Goal: Task Accomplishment & Management: Manage account settings

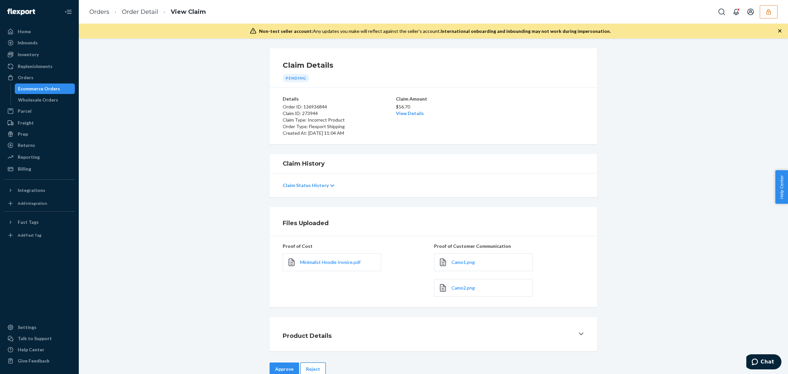
click at [308, 373] on button "Reject" at bounding box center [313, 368] width 25 height 13
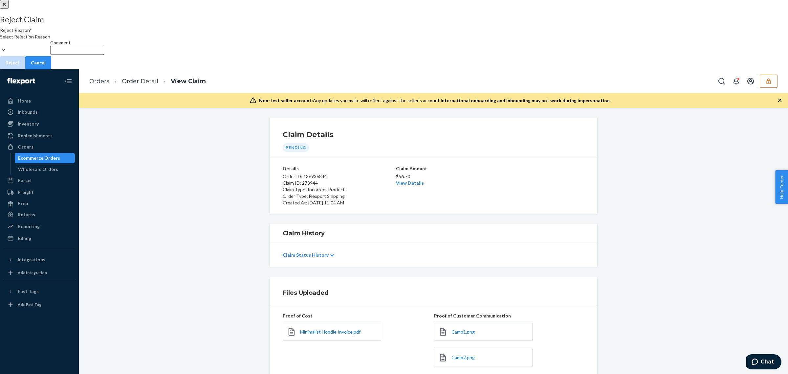
click at [50, 47] on div "Select Rejection Reason" at bounding box center [25, 40] width 50 height 13
click at [1, 47] on input "Reject Reason* Select Rejection Reason" at bounding box center [0, 43] width 1 height 7
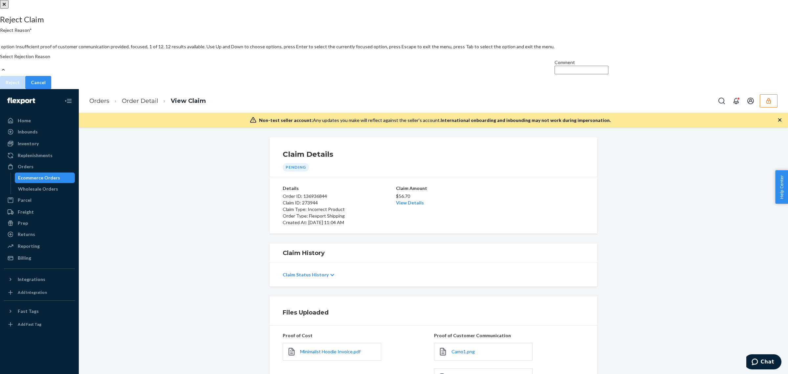
scroll to position [85, 0]
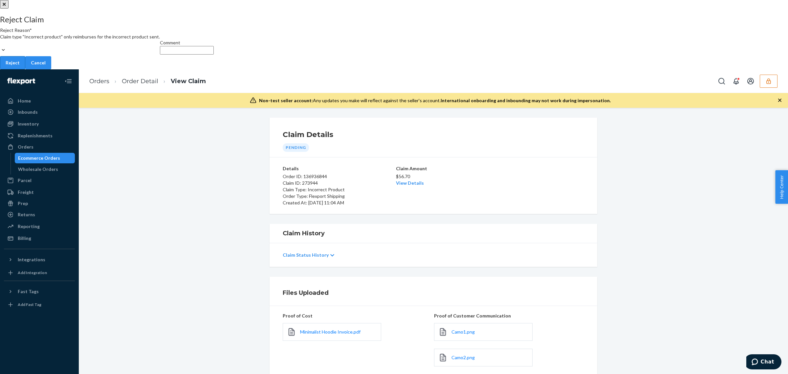
click at [25, 69] on button "Reject" at bounding box center [12, 62] width 25 height 13
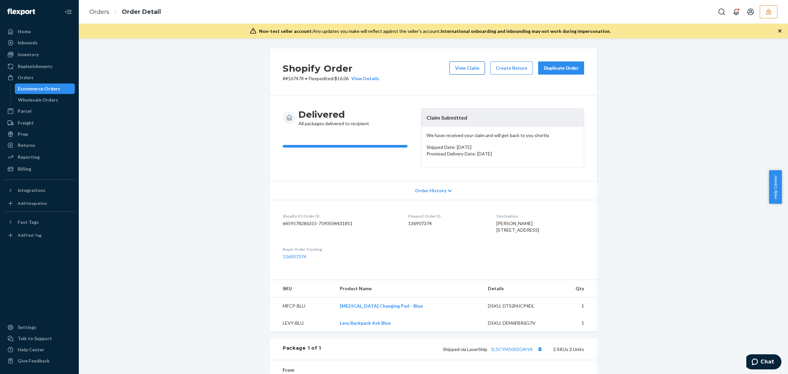
click at [479, 63] on button "View Claim" at bounding box center [467, 67] width 35 height 13
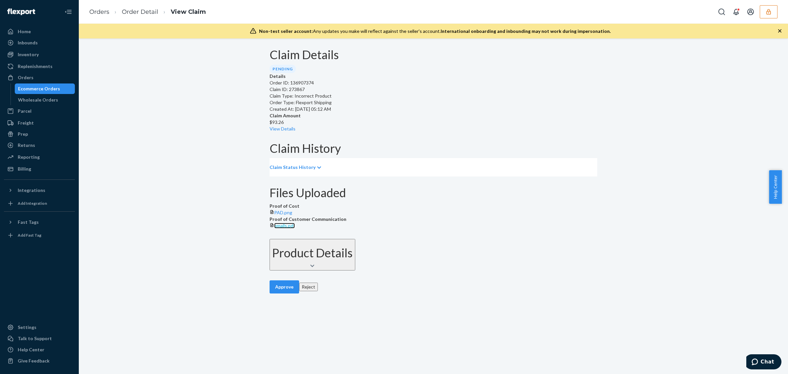
click at [295, 228] on span "emails.pdf" at bounding box center [284, 226] width 21 height 6
click at [292, 215] on span "PAD.png" at bounding box center [283, 213] width 18 height 6
click at [296, 126] on link "View Details" at bounding box center [283, 129] width 26 height 6
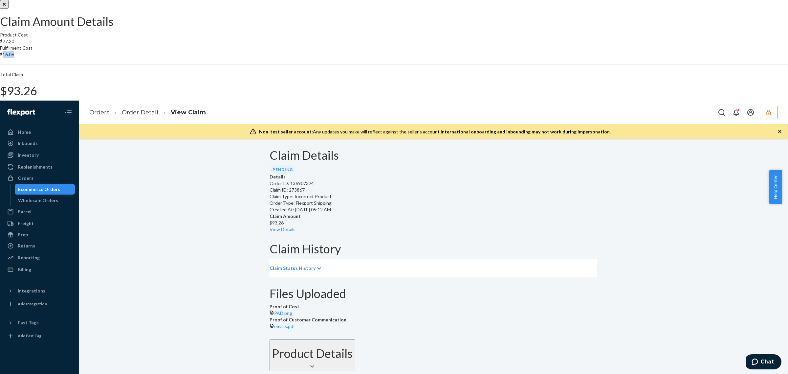
drag, startPoint x: 443, startPoint y: 184, endPoint x: 461, endPoint y: 186, distance: 17.5
click at [461, 98] on section "Product Cost $77.20 Fulfillment Cost $16.06 Total Claim $93.26" at bounding box center [394, 65] width 788 height 66
copy p "16.06"
click at [559, 312] on div "Claim Amount Details Product Cost $77.20 Fulfillment Cost $16.06 Total Claim $9…" at bounding box center [394, 237] width 788 height 474
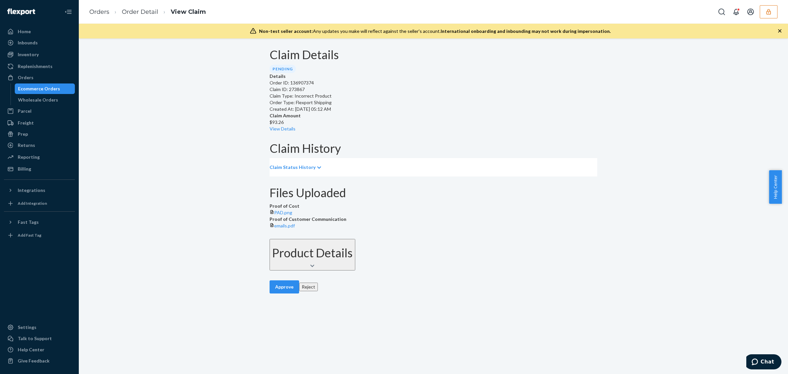
click at [303, 291] on button "Reject" at bounding box center [308, 286] width 19 height 9
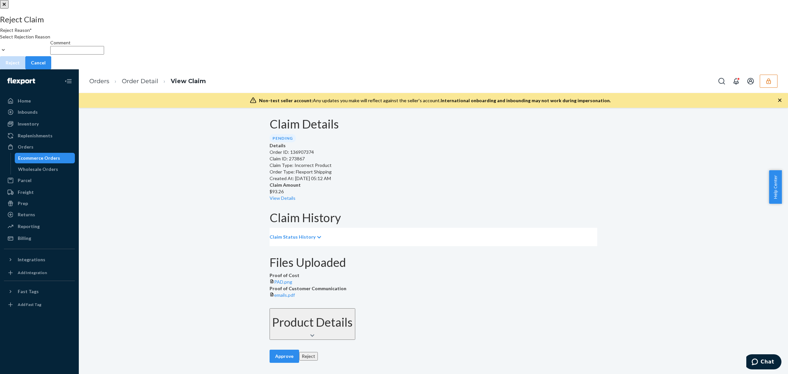
click at [50, 47] on div "Select Rejection Reason" at bounding box center [25, 40] width 50 height 13
click at [1, 47] on input "Reject Reason* Select Rejection Reason" at bounding box center [0, 43] width 1 height 7
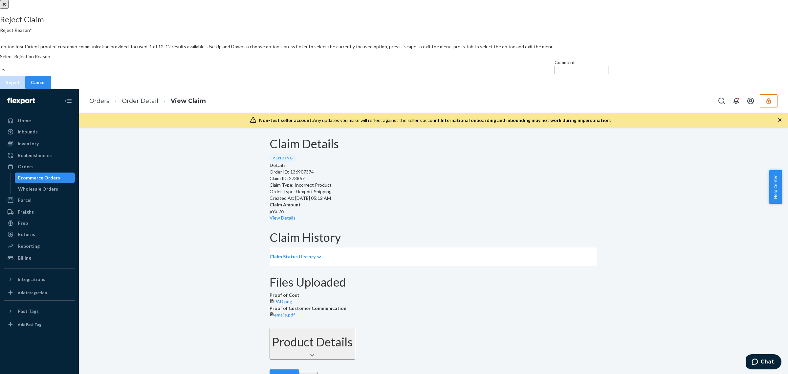
click at [540, 232] on div "Reject Claim Reject Reason* option Insufficient proof of customer communication…" at bounding box center [394, 231] width 788 height 463
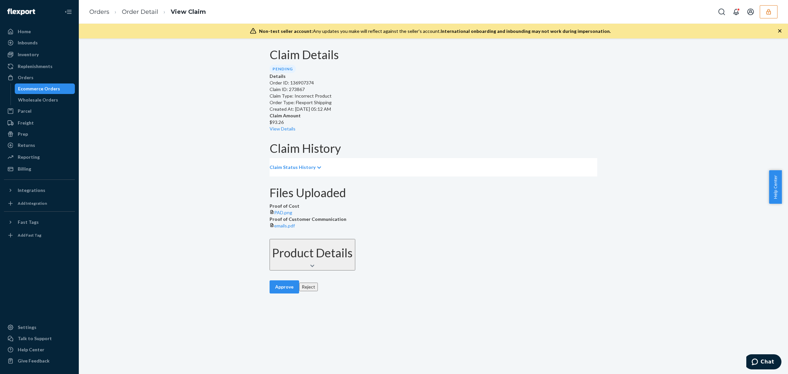
drag, startPoint x: 277, startPoint y: 343, endPoint x: 302, endPoint y: 324, distance: 31.9
click at [278, 293] on button "Approve" at bounding box center [285, 286] width 30 height 13
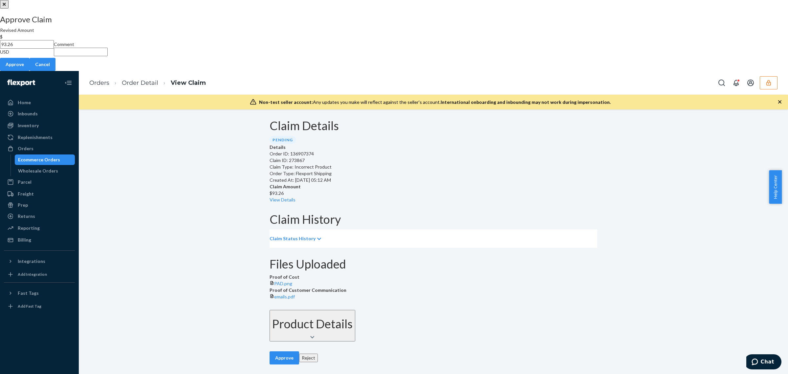
click at [54, 49] on input "93.26" at bounding box center [27, 44] width 54 height 9
paste input "16.0"
type input "16.06"
click at [108, 56] on input "Comment" at bounding box center [81, 52] width 54 height 9
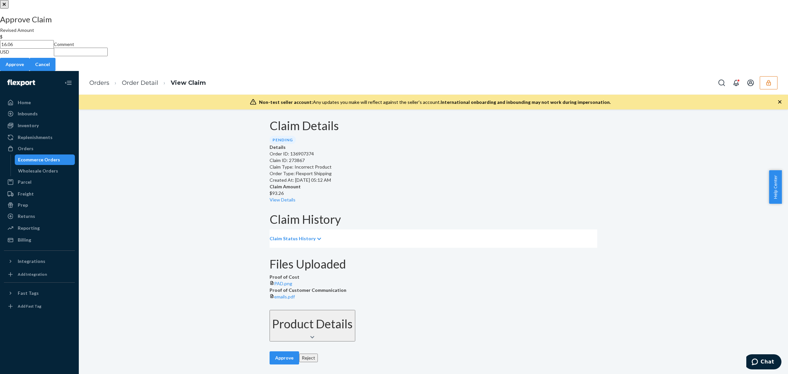
type input "Incorrect product from another merchant. Valid for fulfillment reimbursement on…"
click at [30, 71] on button "Approve" at bounding box center [15, 64] width 30 height 13
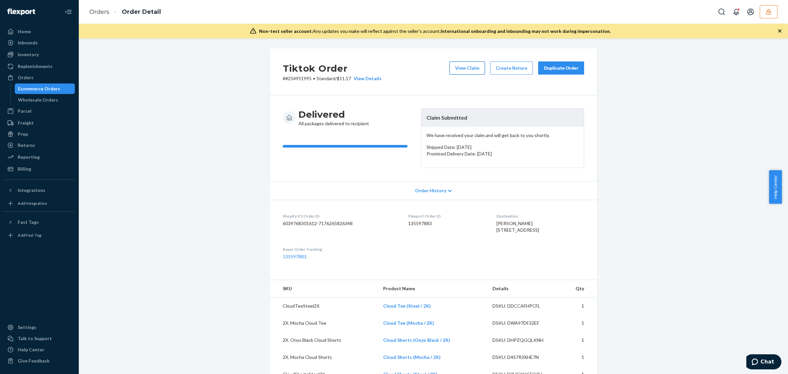
click at [465, 62] on button "View Claim" at bounding box center [467, 67] width 35 height 13
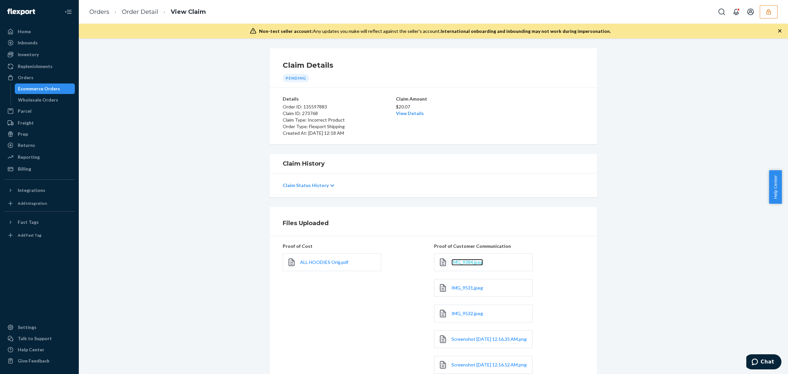
click at [472, 263] on span "IMG_9384.jpeg" at bounding box center [468, 262] width 32 height 6
click at [419, 113] on link "View Details" at bounding box center [410, 113] width 28 height 6
click at [490, 75] on div "Home Inbounds Shipping Plans Problems Inventory Products Replenishments Orders …" at bounding box center [394, 187] width 788 height 374
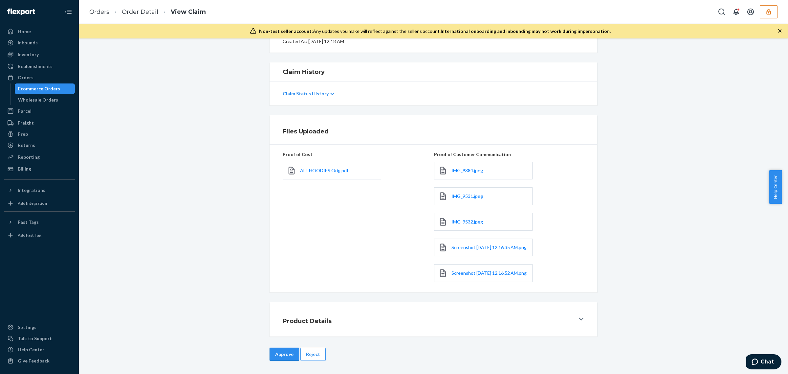
click at [288, 360] on button "Approve" at bounding box center [285, 354] width 30 height 13
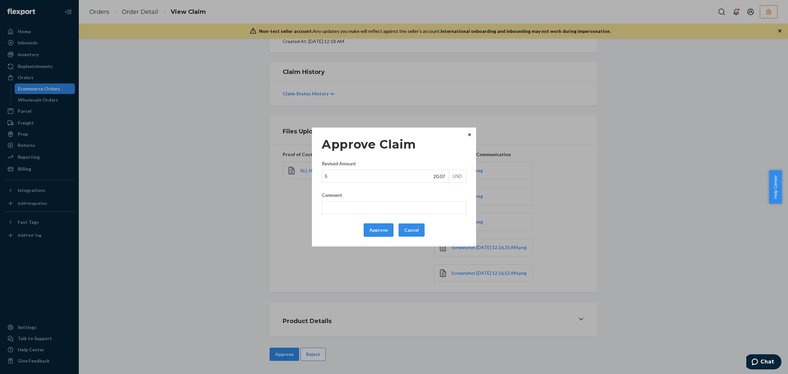
click at [369, 225] on button "Approve" at bounding box center [379, 229] width 30 height 13
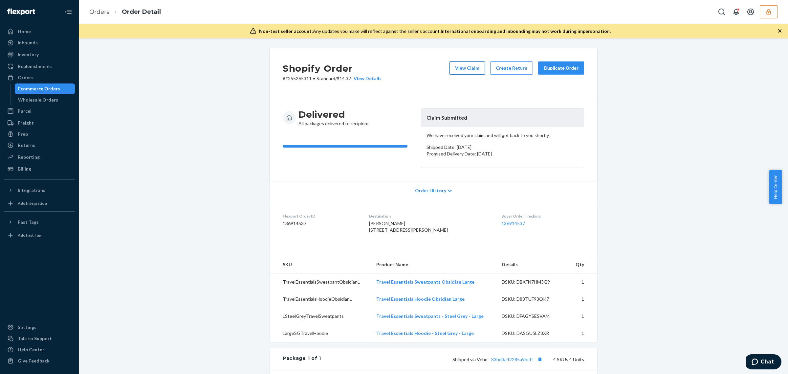
click at [471, 70] on button "View Claim" at bounding box center [467, 67] width 35 height 13
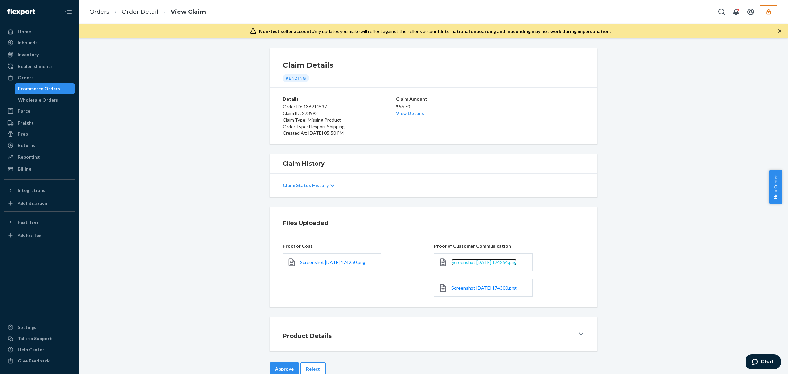
click at [455, 261] on span "Screenshot [DATE] 174254.png" at bounding box center [484, 262] width 65 height 6
click at [464, 286] on span "Screenshot [DATE] 174300.png" at bounding box center [484, 288] width 65 height 6
click at [335, 265] on span "Screenshot [DATE] 174250.png" at bounding box center [332, 262] width 65 height 6
click at [413, 116] on link "View Details" at bounding box center [410, 113] width 28 height 6
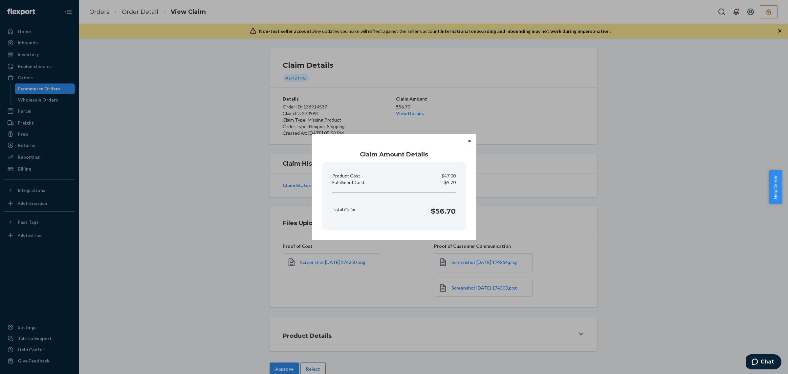
click at [339, 329] on div "Claim Amount Details Product Cost $47.00 Fulfillment Cost $9.70 Total Claim $56…" at bounding box center [394, 187] width 788 height 374
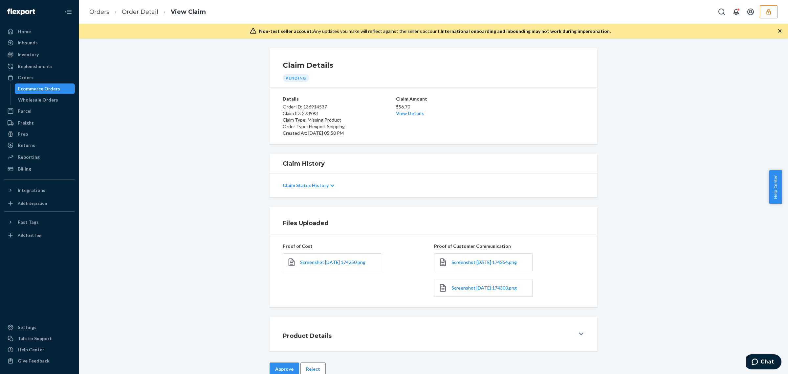
click at [280, 361] on div "Claim Details Pending Details Order ID: 136914537 Claim ID: 273993 Claim Type: …" at bounding box center [434, 205] width 710 height 335
click at [280, 367] on button "Approve" at bounding box center [285, 368] width 30 height 13
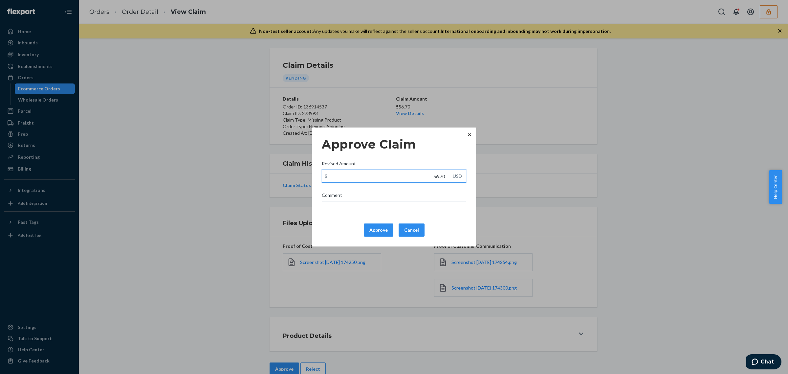
click at [431, 176] on input "56.70" at bounding box center [385, 176] width 127 height 12
paste input "34.54"
type input "34.54"
click at [378, 225] on button "Approve" at bounding box center [379, 229] width 30 height 13
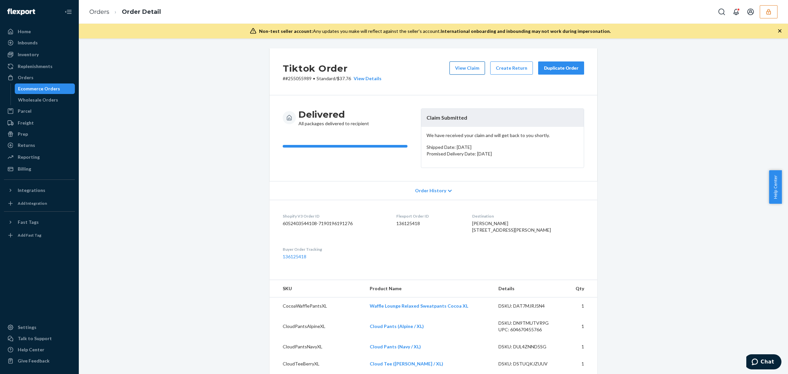
click at [454, 66] on button "View Claim" at bounding box center [467, 67] width 35 height 13
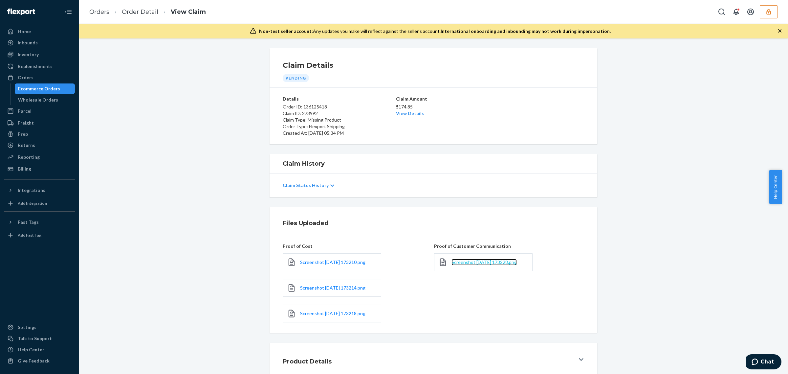
click at [479, 262] on span "Screenshot 2025-09-24 173228.png" at bounding box center [484, 262] width 65 height 6
click at [343, 263] on span "Screenshot 2025-09-24 173210.png" at bounding box center [332, 262] width 65 height 6
drag, startPoint x: 306, startPoint y: 288, endPoint x: 303, endPoint y: 276, distance: 12.1
click at [306, 288] on span "Screenshot 2025-09-24 173214.png" at bounding box center [332, 288] width 65 height 6
click at [316, 316] on span "Screenshot 2025-09-24 173218.png" at bounding box center [332, 313] width 65 height 6
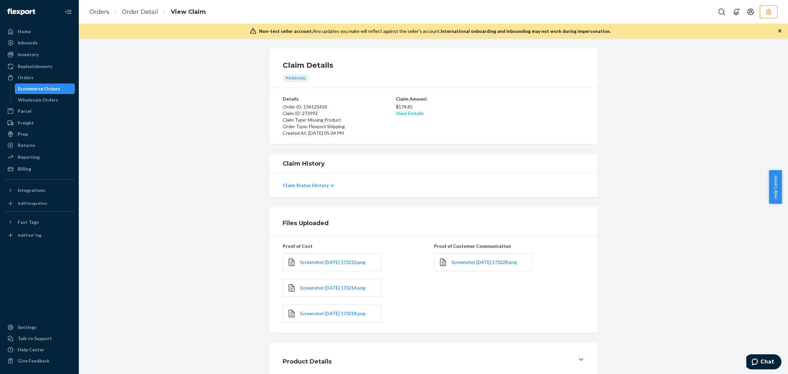
click at [401, 113] on link "View Details" at bounding box center [410, 113] width 28 height 6
click at [703, 291] on div "Home Inbounds Shipping Plans Problems Inventory Products Replenishments Orders …" at bounding box center [394, 187] width 788 height 374
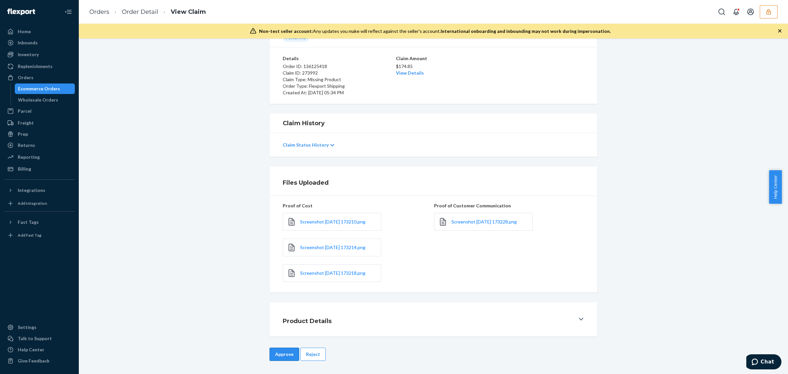
click at [270, 355] on button "Approve" at bounding box center [285, 354] width 30 height 13
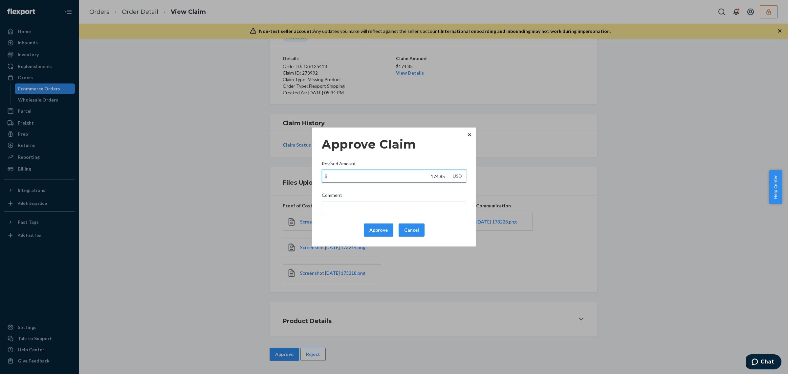
click at [375, 181] on input "174.85" at bounding box center [385, 176] width 127 height 12
paste input "06.0"
type input "106.05"
click at [373, 229] on button "Approve" at bounding box center [379, 229] width 30 height 13
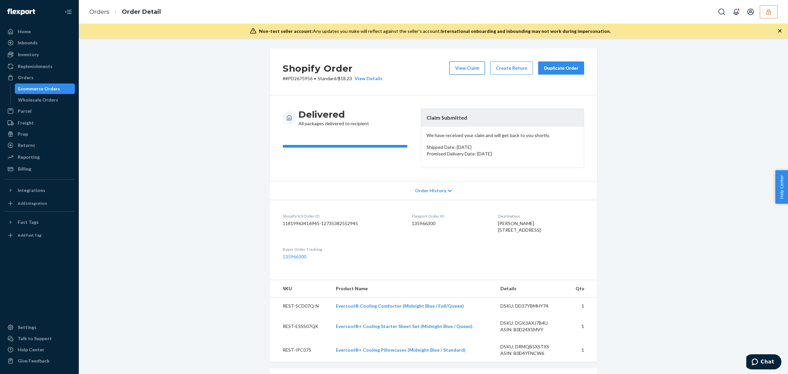
click at [455, 64] on button "View Claim" at bounding box center [467, 67] width 35 height 13
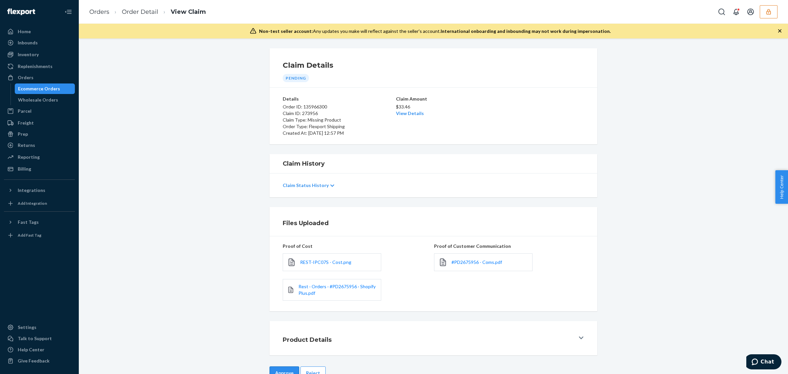
click at [280, 371] on button "Approve" at bounding box center [285, 372] width 30 height 13
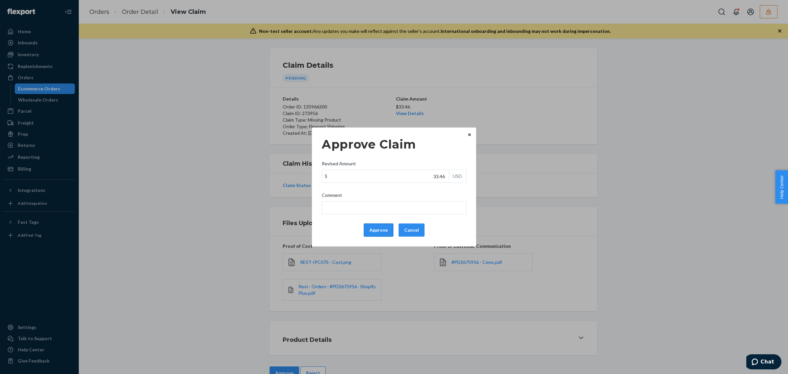
click at [375, 236] on button "Approve" at bounding box center [379, 229] width 30 height 13
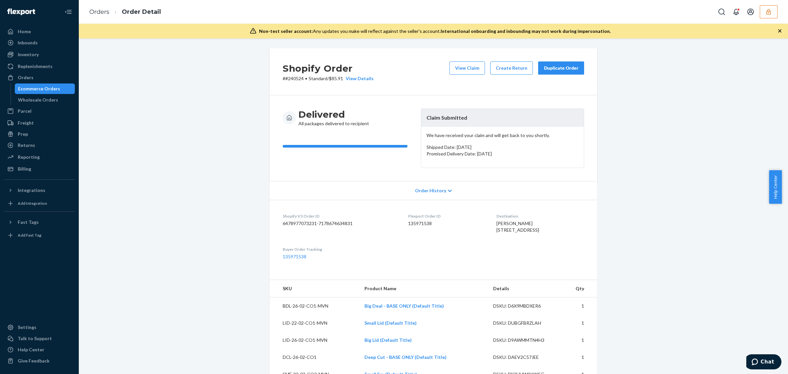
drag, startPoint x: 788, startPoint y: 174, endPoint x: 785, endPoint y: 210, distance: 35.2
click at [782, 210] on body "Home Inbounds Shipping Plans Problems Inventory Products Replenishments Orders …" at bounding box center [394, 187] width 788 height 374
click at [463, 73] on button "View Claim" at bounding box center [467, 67] width 35 height 13
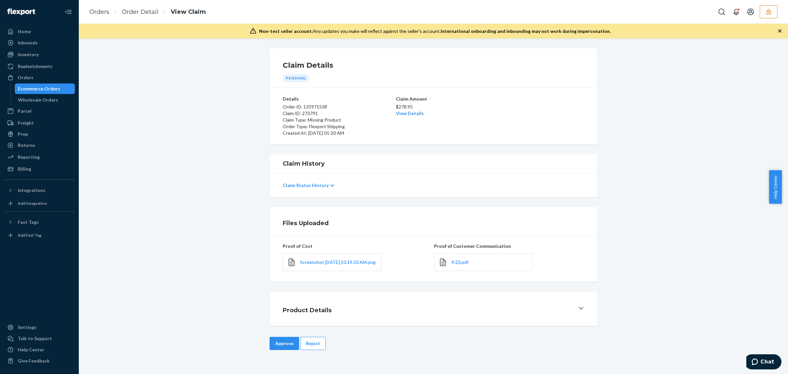
click at [481, 293] on div "Claim Details Pending Details Order ID: 135971538 Claim ID: 273791 Claim Type: …" at bounding box center [434, 205] width 710 height 335
click at [461, 263] on span "9:23.pdf" at bounding box center [460, 262] width 17 height 6
click at [143, 13] on link "Order Detail" at bounding box center [140, 11] width 36 height 7
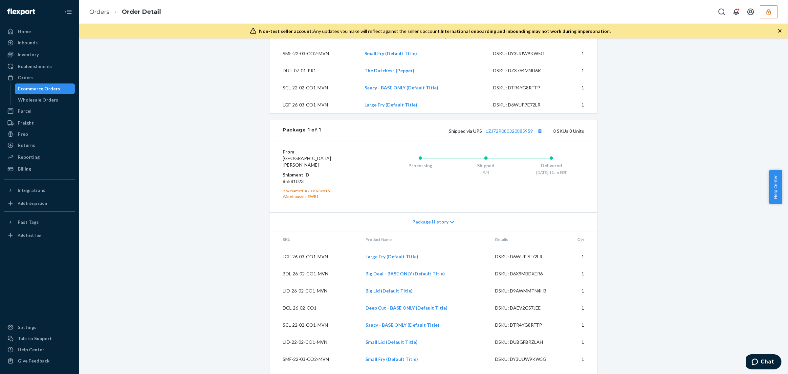
scroll to position [321, 0]
click at [512, 133] on link "1ZJ72R080320885959" at bounding box center [509, 130] width 47 height 6
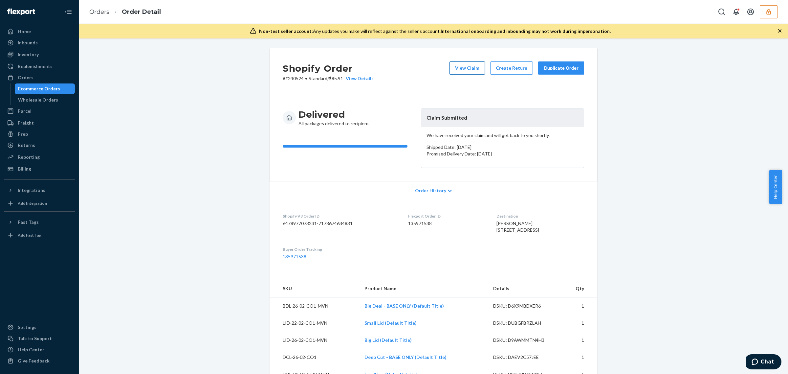
click at [480, 65] on button "View Claim" at bounding box center [467, 67] width 35 height 13
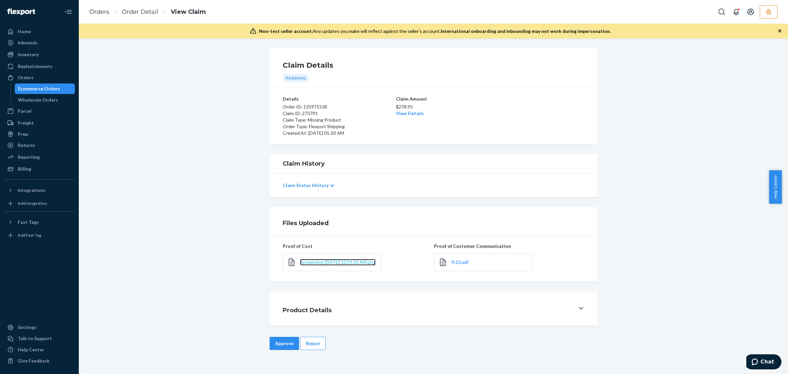
click at [344, 262] on span "Screenshot 2025-09-23 at 10.19.50 AM.png" at bounding box center [338, 262] width 76 height 6
click at [416, 113] on link "View Details" at bounding box center [410, 113] width 28 height 6
click at [332, 309] on div "Home Inbounds Shipping Plans Problems Inventory Products Replenishments Orders …" at bounding box center [394, 187] width 788 height 374
click at [303, 265] on span "Screenshot 2025-09-23 at 10.19.50 AM.png" at bounding box center [338, 262] width 76 height 6
click at [413, 115] on link "View Details" at bounding box center [410, 113] width 28 height 6
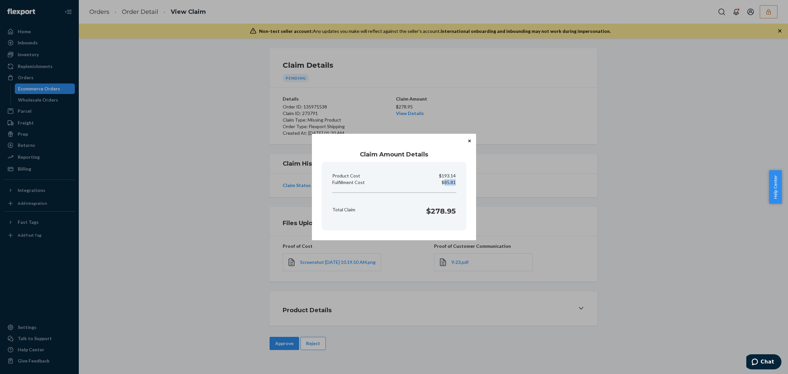
drag, startPoint x: 445, startPoint y: 181, endPoint x: 457, endPoint y: 181, distance: 12.2
click at [457, 181] on div "Fulfillment Cost $85.81" at bounding box center [394, 182] width 129 height 7
copy p "85.81"
click at [446, 181] on p "$85.81" at bounding box center [449, 182] width 14 height 7
drag, startPoint x: 445, startPoint y: 181, endPoint x: 458, endPoint y: 184, distance: 13.4
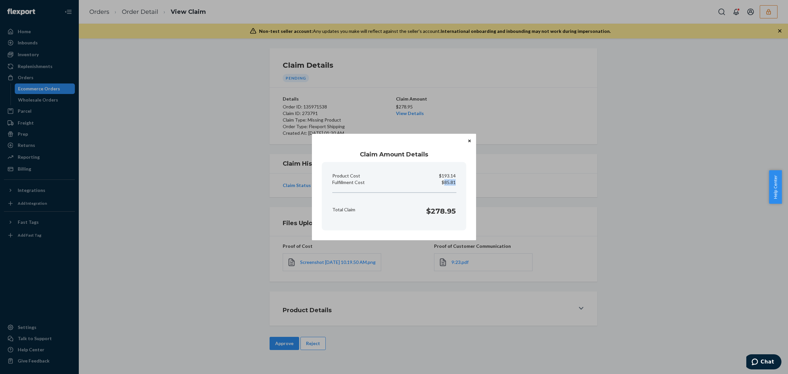
click at [458, 184] on div "Fulfillment Cost $85.81" at bounding box center [394, 182] width 129 height 7
copy p "85.81"
click at [344, 344] on div "Claim Amount Details Product Cost $193.14 Fulfillment Cost $85.81 Total Claim $…" at bounding box center [394, 187] width 788 height 374
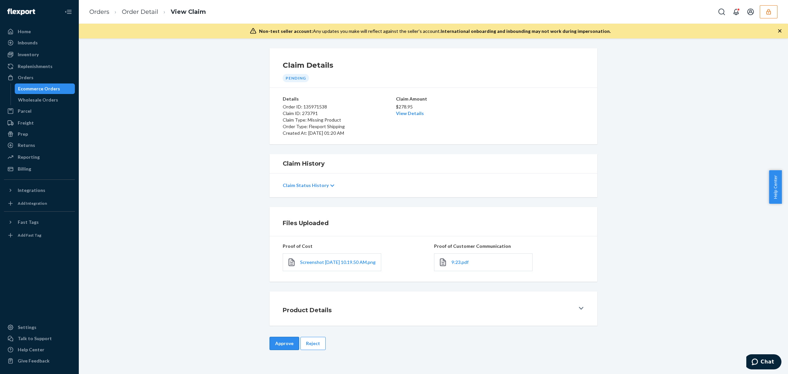
click at [280, 350] on button "Approve" at bounding box center [285, 343] width 30 height 13
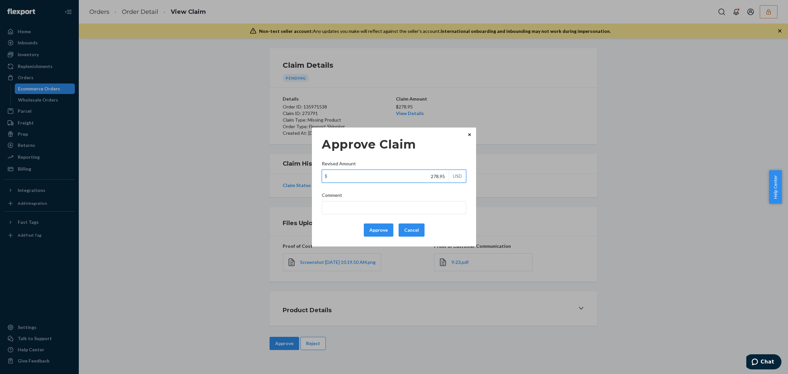
click at [406, 177] on input "278.95" at bounding box center [385, 176] width 127 height 12
paste input "85.81"
type input "185.81"
click at [383, 232] on button "Approve" at bounding box center [379, 229] width 30 height 13
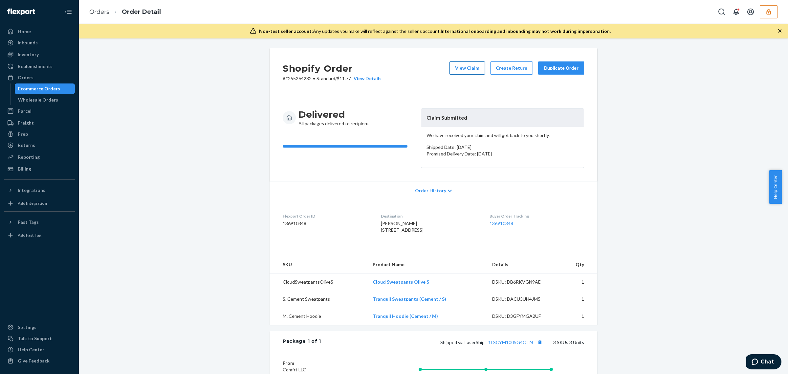
click at [468, 70] on button "View Claim" at bounding box center [467, 67] width 35 height 13
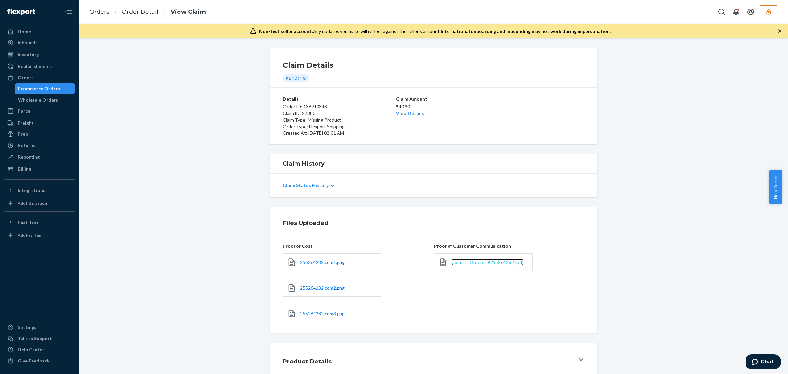
click at [473, 262] on span "Comfrt · Orders · #255264282 ·.pdf" at bounding box center [488, 262] width 72 height 6
click at [306, 260] on span "255264282 com1.png" at bounding box center [322, 262] width 45 height 6
click at [408, 113] on link "View Details" at bounding box center [410, 113] width 28 height 6
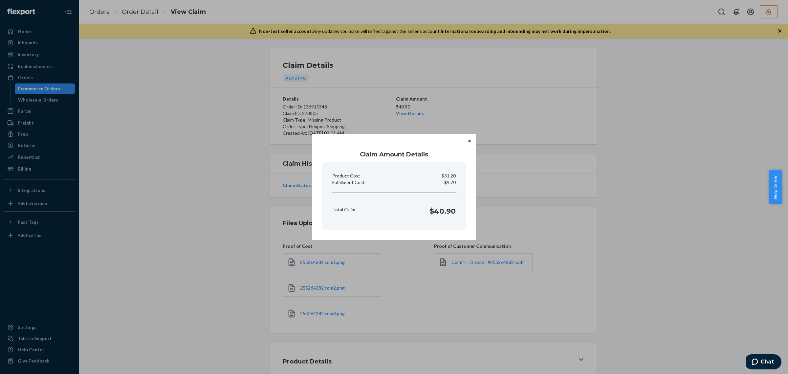
click at [782, 260] on div "Claim Amount Details Product Cost $31.20 Fulfillment Cost $9.70 Total Claim $40…" at bounding box center [394, 187] width 788 height 374
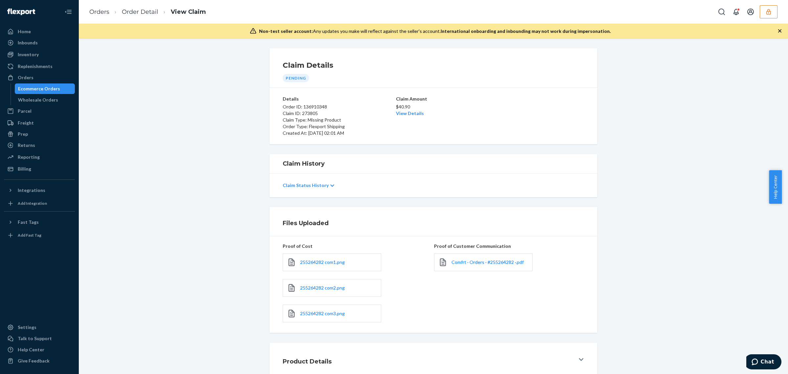
scroll to position [41, 0]
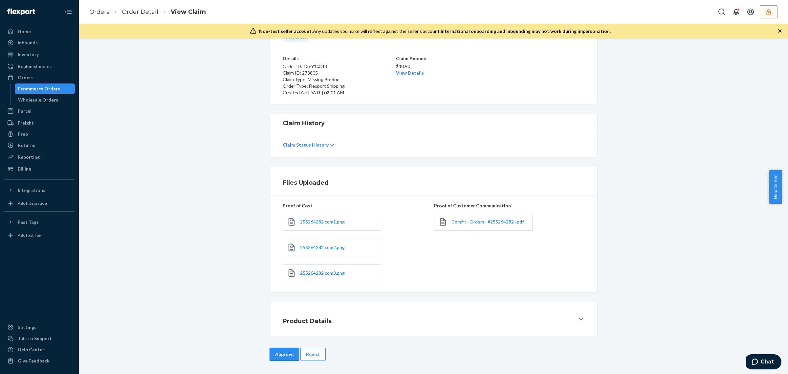
click at [293, 350] on button "Approve" at bounding box center [285, 354] width 30 height 13
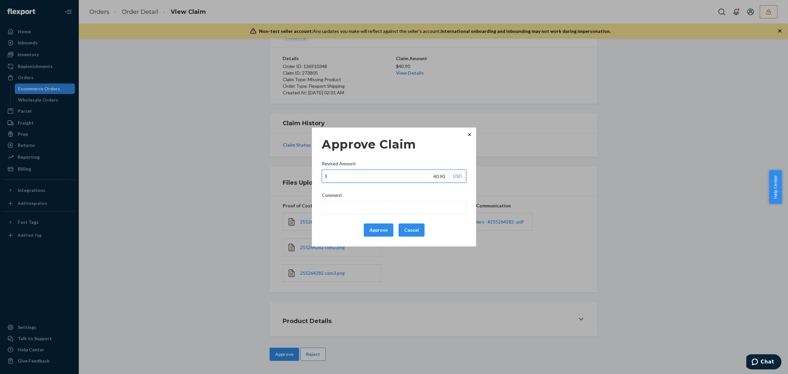
click at [411, 177] on input "40.90" at bounding box center [385, 176] width 127 height 12
paste input "22.18"
type input "22.18"
click at [381, 229] on button "Approve" at bounding box center [379, 229] width 30 height 13
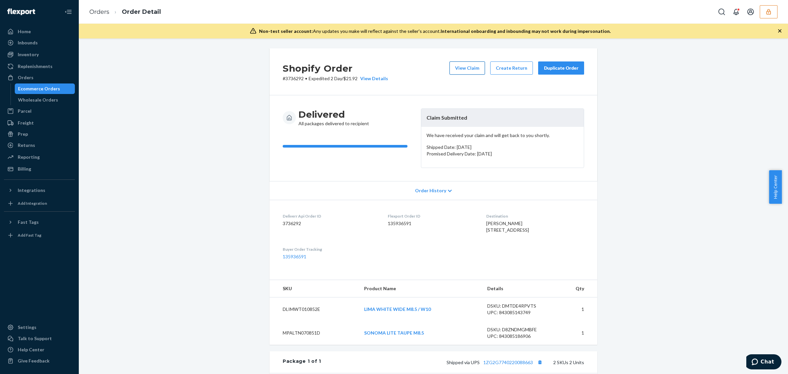
click at [462, 64] on button "View Claim" at bounding box center [467, 67] width 35 height 13
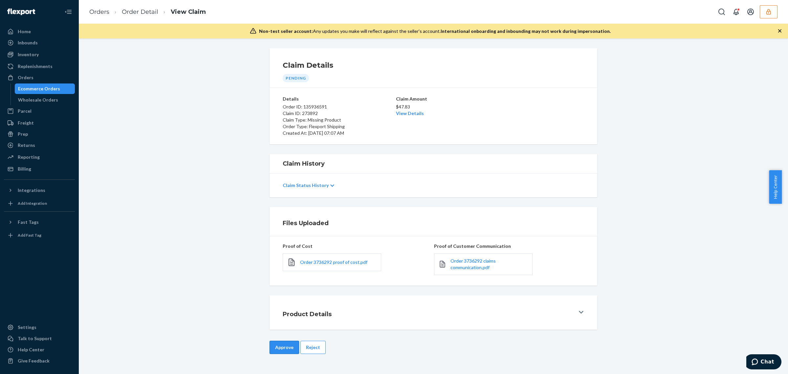
click at [278, 348] on button "Approve" at bounding box center [285, 347] width 30 height 13
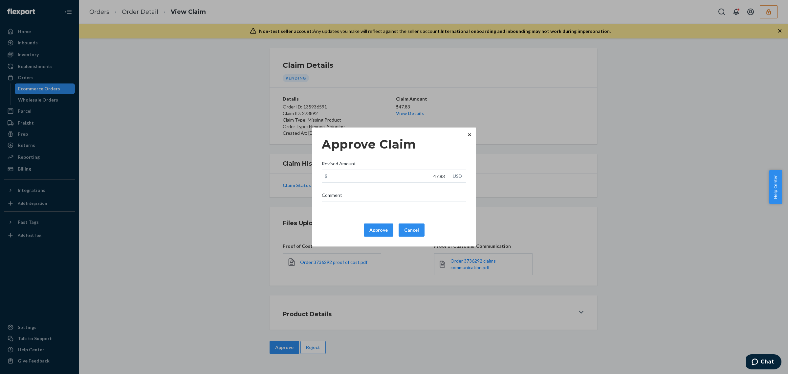
drag, startPoint x: 378, startPoint y: 230, endPoint x: 510, endPoint y: 91, distance: 191.9
click at [378, 230] on button "Approve" at bounding box center [379, 229] width 30 height 13
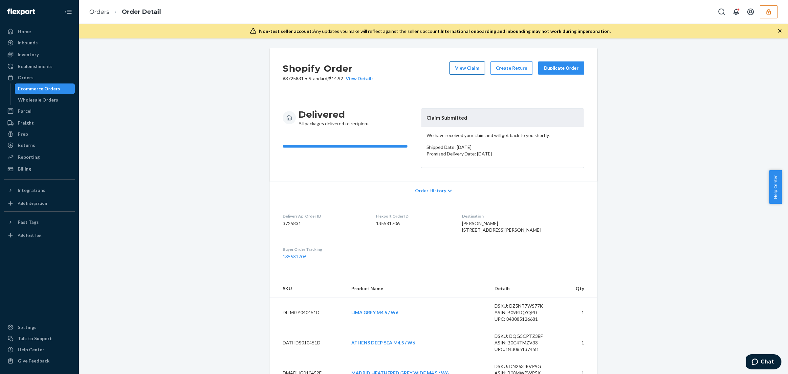
click at [470, 66] on button "View Claim" at bounding box center [467, 67] width 35 height 13
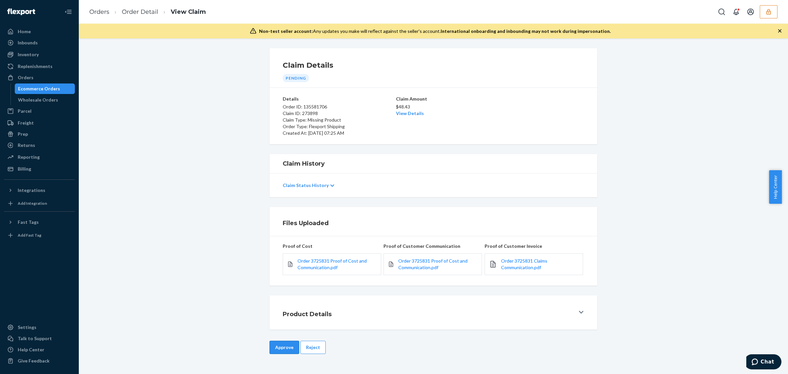
click at [289, 350] on button "Approve" at bounding box center [285, 347] width 30 height 13
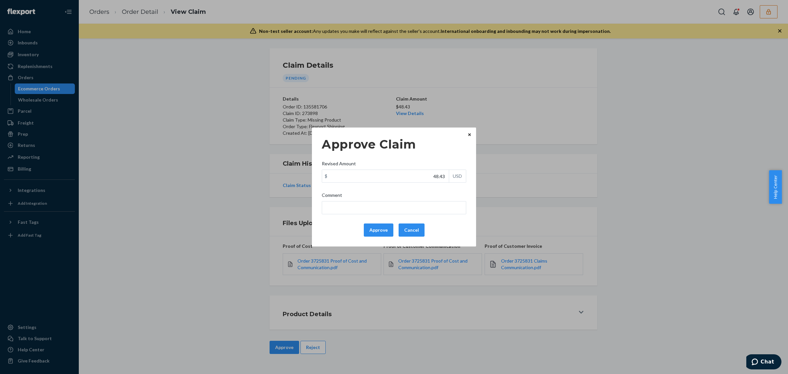
click at [498, 327] on div "Approve Claim Revised Amount $ 48.43 USD Comment Approve Cancel Home Inbounds S…" at bounding box center [394, 187] width 788 height 374
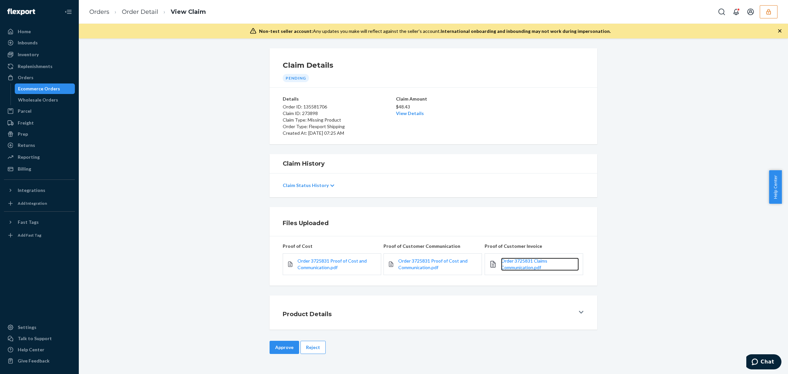
click at [541, 264] on link "Order 3725831 Claims Communication.pdf" at bounding box center [540, 264] width 78 height 13
click at [279, 342] on button "Approve" at bounding box center [285, 347] width 30 height 13
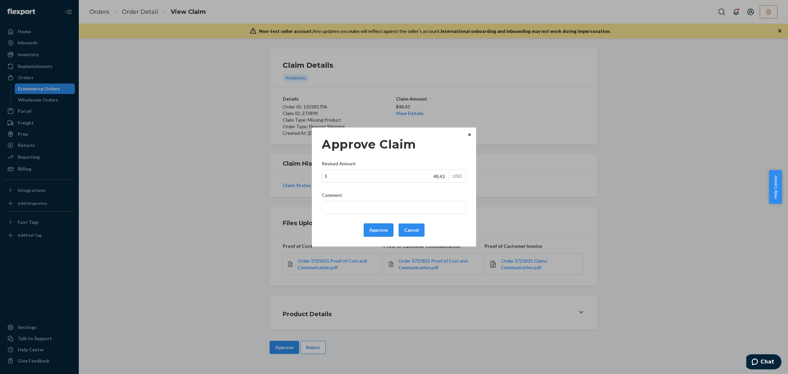
click at [376, 229] on button "Approve" at bounding box center [379, 229] width 30 height 13
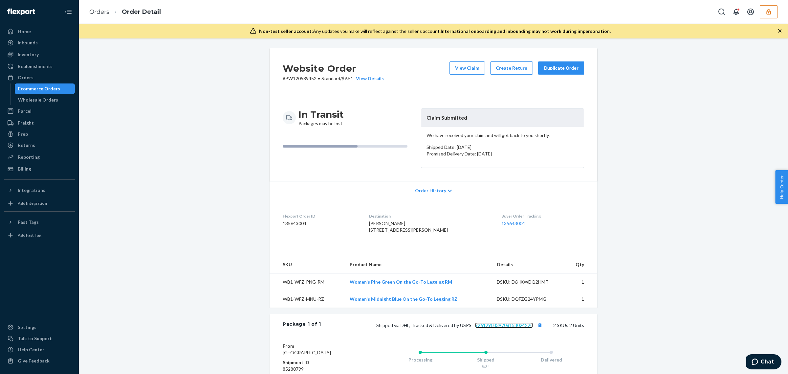
click at [518, 328] on link "9261290339708153024220" at bounding box center [504, 325] width 58 height 6
click at [464, 63] on button "View Claim" at bounding box center [467, 67] width 35 height 13
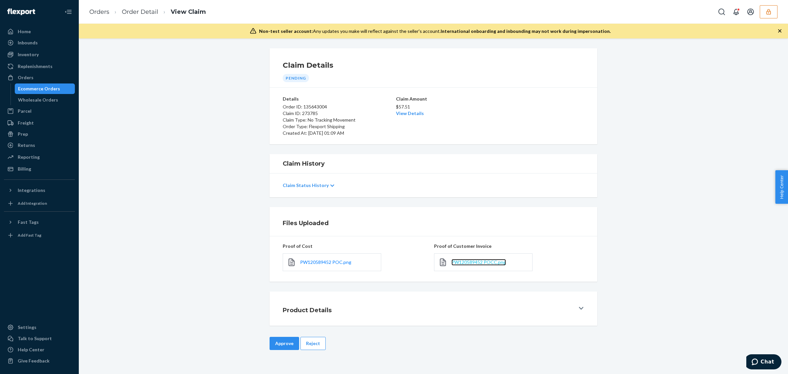
click at [461, 262] on span "PW120589452 POCC.png" at bounding box center [479, 262] width 55 height 6
click at [314, 263] on span "PW120589452 POC.png" at bounding box center [325, 262] width 51 height 6
click at [314, 346] on button "Reject" at bounding box center [313, 343] width 25 height 13
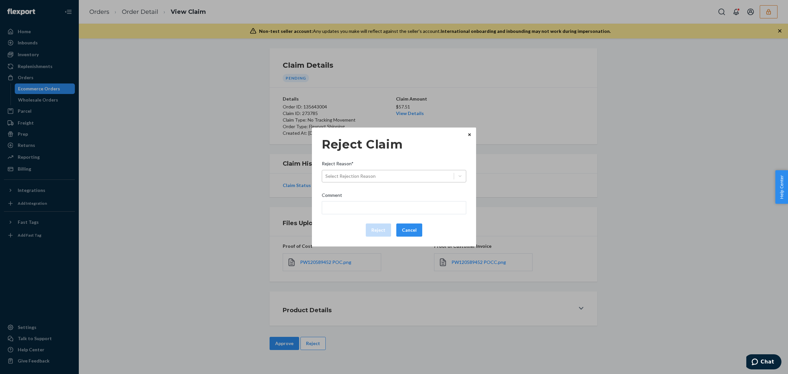
click at [431, 176] on div "Select Rejection Reason" at bounding box center [388, 176] width 132 height 11
click at [326, 176] on input "Reject Reason* Select Rejection Reason" at bounding box center [326, 176] width 1 height 7
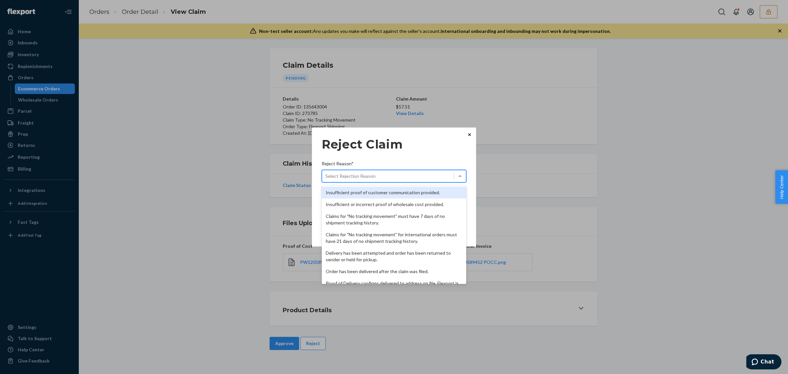
scroll to position [85, 0]
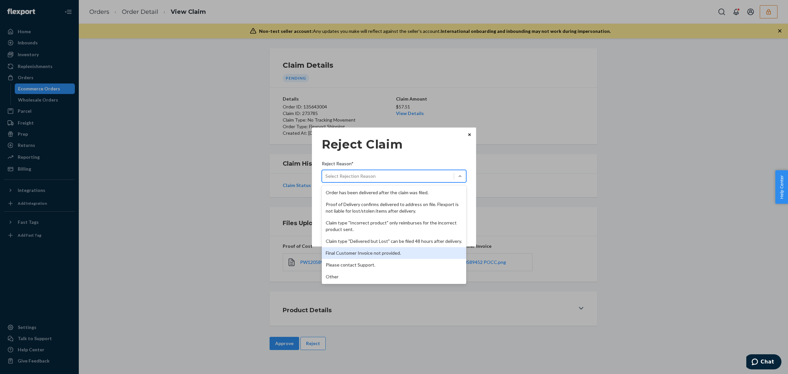
click at [370, 250] on div "Final Customer Invoice not provided." at bounding box center [394, 253] width 145 height 12
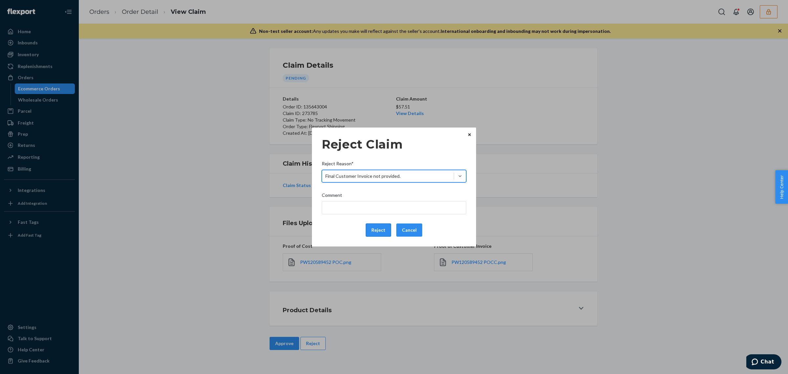
click at [375, 224] on button "Reject" at bounding box center [378, 229] width 25 height 13
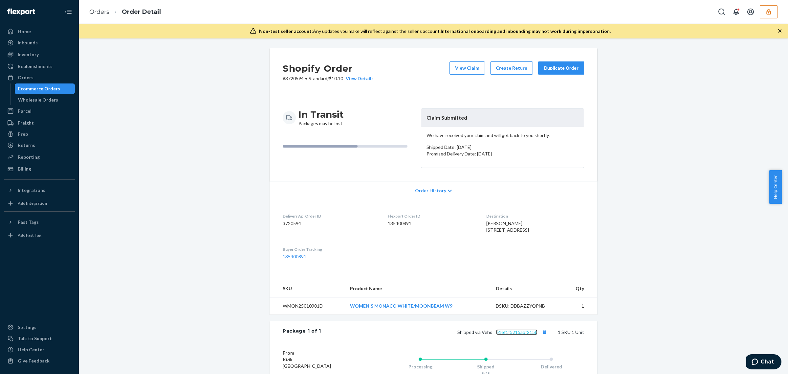
click at [526, 335] on link "e1ef1f5215abf215b" at bounding box center [516, 332] width 41 height 6
click at [469, 73] on button "View Claim" at bounding box center [467, 67] width 35 height 13
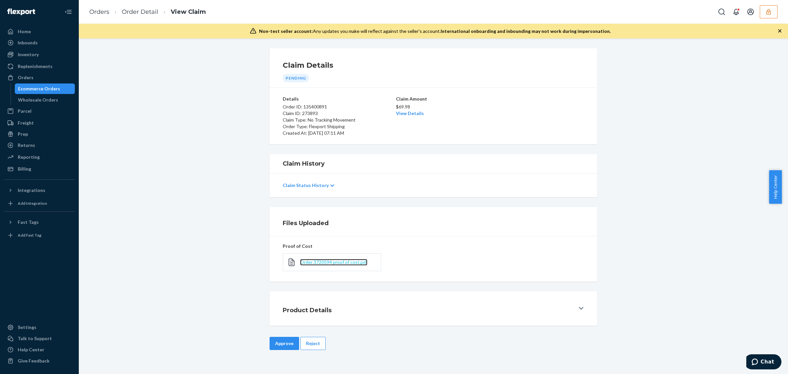
click at [318, 260] on span "Order 3720594 proof of cost.pdf" at bounding box center [333, 262] width 67 height 6
click at [415, 113] on link "View Details" at bounding box center [410, 113] width 28 height 6
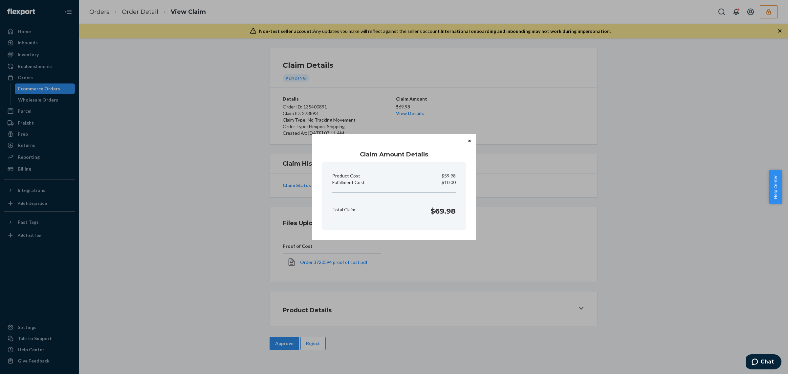
click at [368, 349] on div "Claim Amount Details Product Cost $59.98 Fulfillment Cost $10.00 Total Claim $6…" at bounding box center [394, 187] width 788 height 374
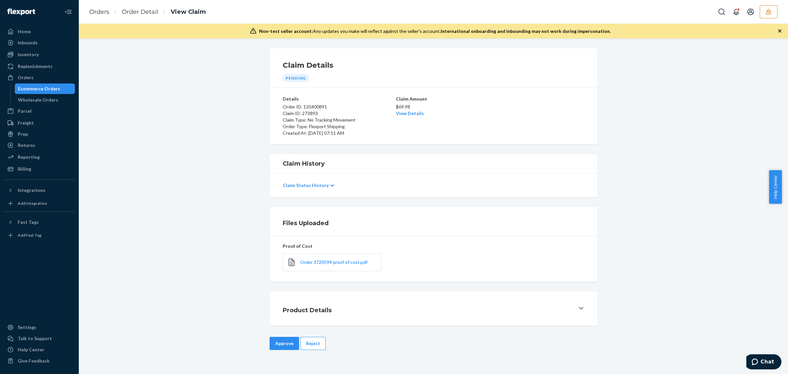
click at [433, 135] on div "Claim Amount $69.98 View Details" at bounding box center [433, 116] width 75 height 41
click at [409, 112] on link "View Details" at bounding box center [410, 113] width 28 height 6
click at [438, 90] on div "Home Inbounds Shipping Plans Problems Inventory Products Replenishments Orders …" at bounding box center [394, 187] width 788 height 374
click at [271, 344] on button "Approve" at bounding box center [285, 343] width 30 height 13
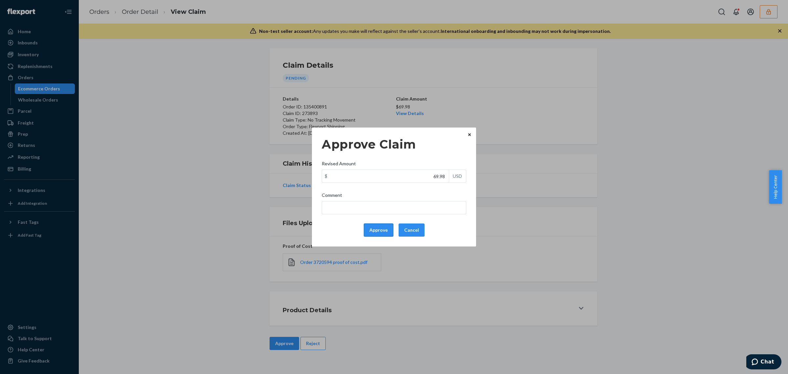
click at [375, 234] on button "Approve" at bounding box center [379, 229] width 30 height 13
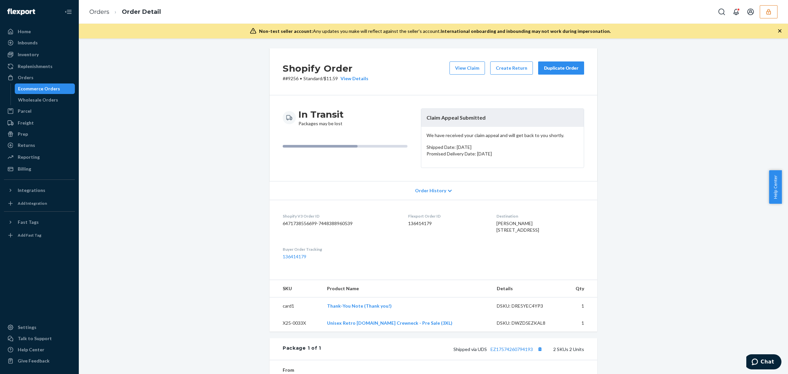
click at [516, 353] on div "Shipped via UDS EZ17574260794193 2 SKUs 2 Units" at bounding box center [452, 349] width 263 height 9
click at [500, 352] on link "EZ17574260794193" at bounding box center [512, 349] width 42 height 6
click at [455, 67] on button "View Claim" at bounding box center [467, 67] width 35 height 13
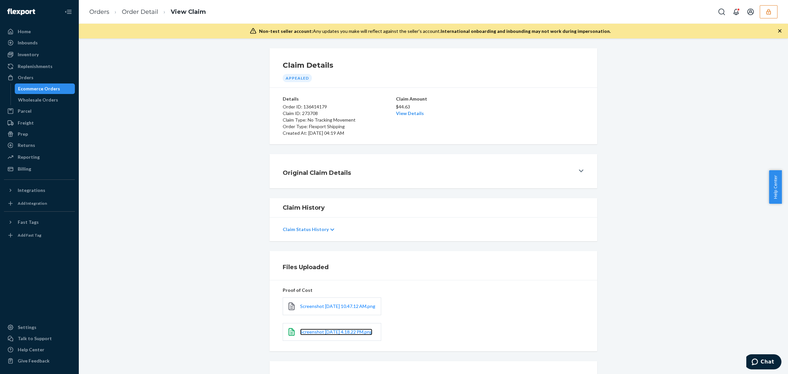
click at [326, 335] on link "Screenshot [DATE] 4.18.22 PM.png" at bounding box center [336, 331] width 72 height 7
click at [310, 306] on span "Screenshot 2025-09-22 at 10.47.12 AM.png" at bounding box center [337, 306] width 75 height 6
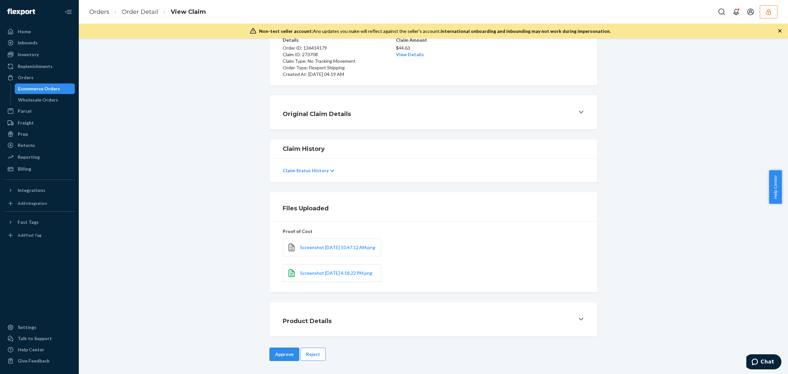
click at [286, 356] on button "Approve" at bounding box center [285, 354] width 30 height 13
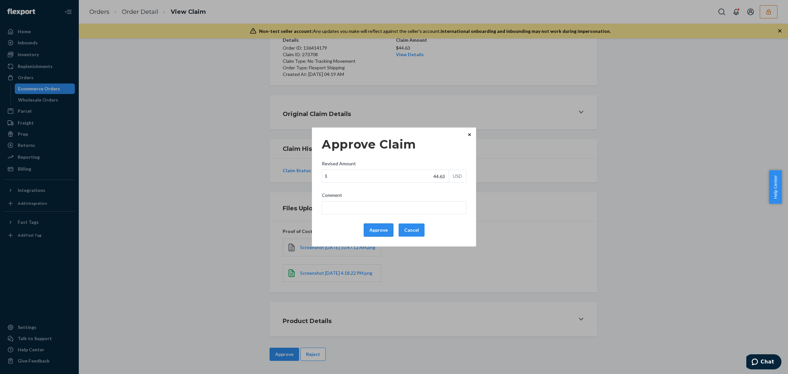
click at [376, 229] on button "Approve" at bounding box center [379, 229] width 30 height 13
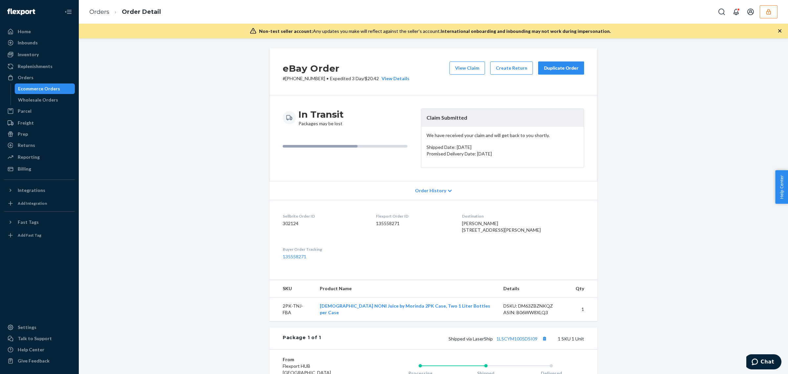
click at [523, 343] on div "Shipped via LaserShip 1LSCYM1005DSI09 1 SKU 1 Unit" at bounding box center [452, 338] width 263 height 9
click at [523, 341] on link "1LSCYM1005DSI09" at bounding box center [517, 339] width 41 height 6
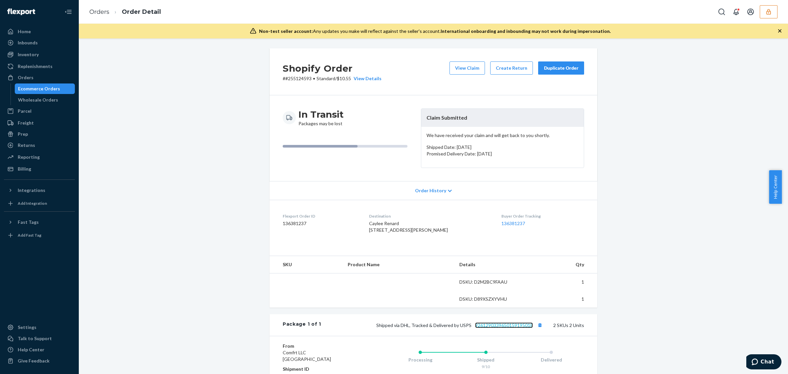
click at [522, 328] on link "9261290339650159195018" at bounding box center [504, 325] width 58 height 6
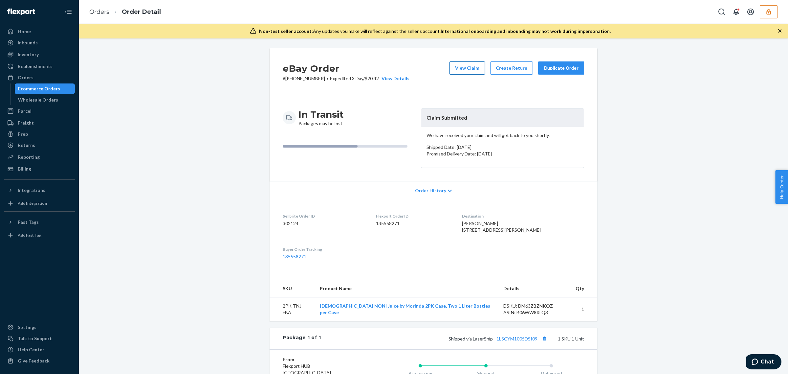
click at [462, 70] on button "View Claim" at bounding box center [467, 67] width 35 height 13
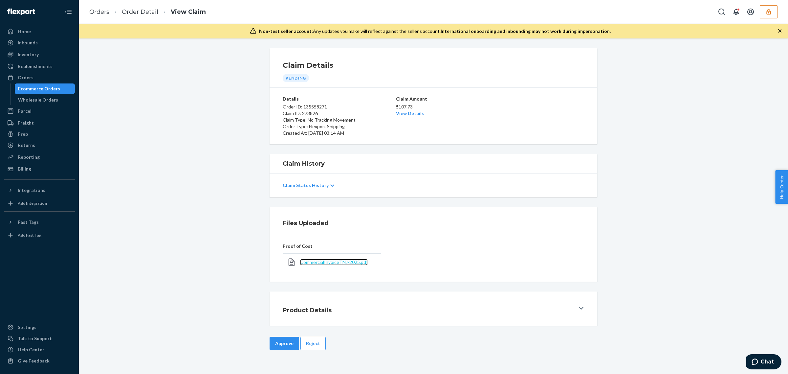
click at [337, 263] on span "CommercialInvoiceTNJ-2025.pdf" at bounding box center [334, 262] width 68 height 6
click at [405, 118] on div "Claim Amount $107.73 View Details" at bounding box center [433, 116] width 75 height 41
click at [402, 112] on link "View Details" at bounding box center [410, 113] width 28 height 6
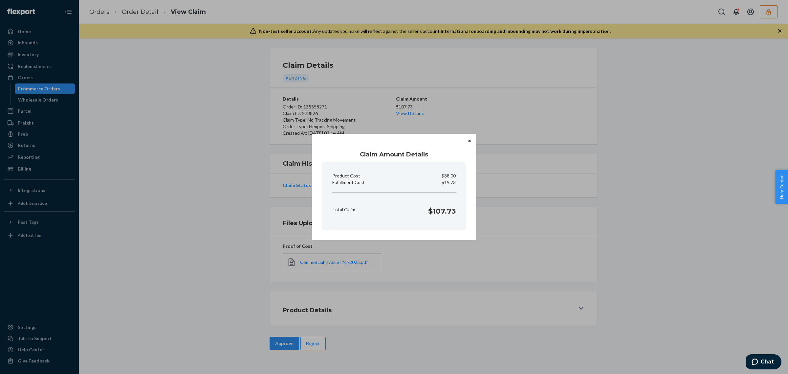
click at [399, 295] on div "Claim Amount Details Product Cost $88.00 Fulfillment Cost $19.73 Total Claim $1…" at bounding box center [394, 187] width 788 height 374
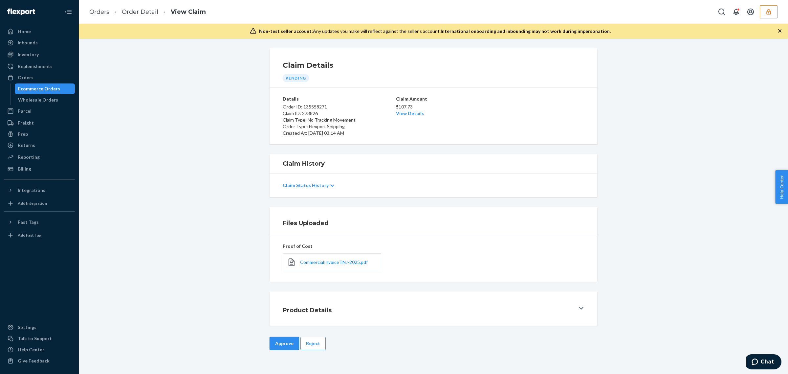
click at [282, 346] on button "Approve" at bounding box center [285, 343] width 30 height 13
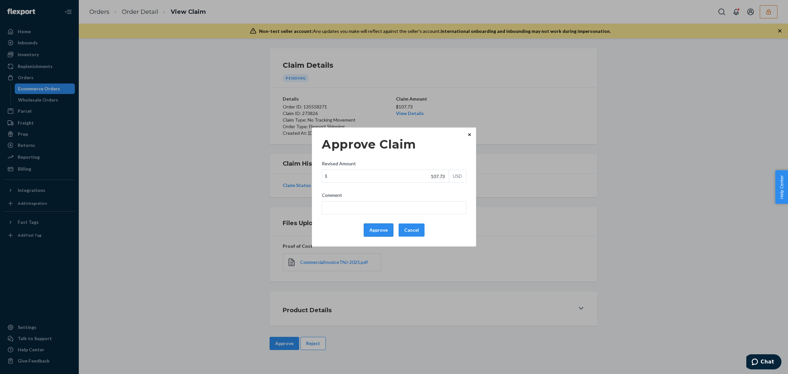
click at [385, 233] on button "Approve" at bounding box center [379, 229] width 30 height 13
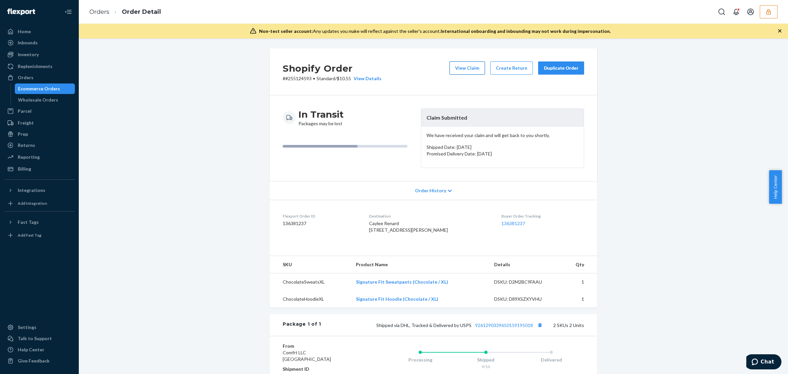
click at [467, 65] on button "View Claim" at bounding box center [467, 67] width 35 height 13
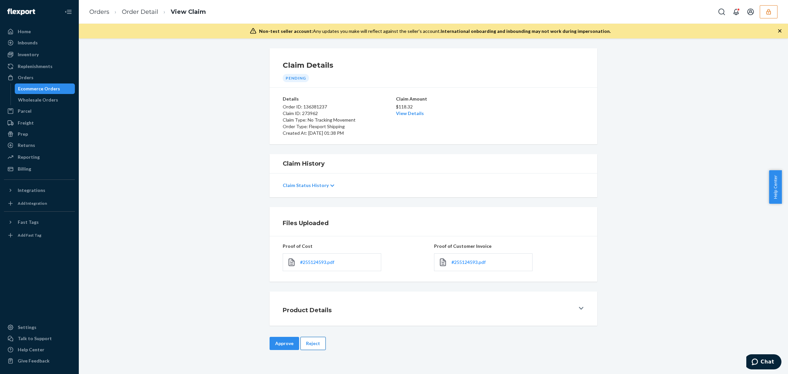
click at [315, 346] on button "Reject" at bounding box center [313, 343] width 25 height 13
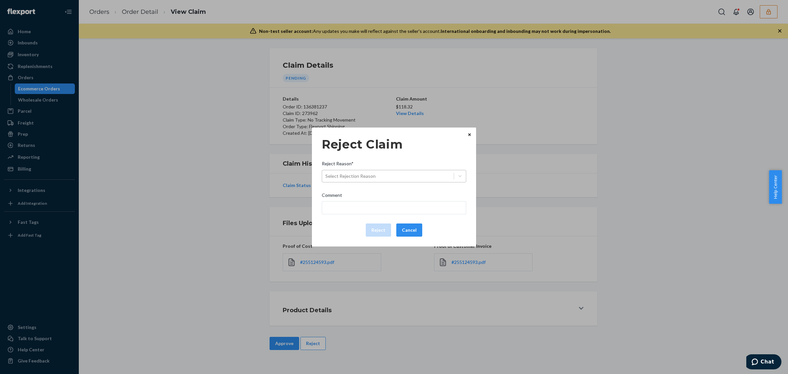
click at [418, 176] on div "Select Rejection Reason" at bounding box center [388, 176] width 132 height 11
click at [326, 176] on input "Reject Reason* Select Rejection Reason" at bounding box center [326, 176] width 1 height 7
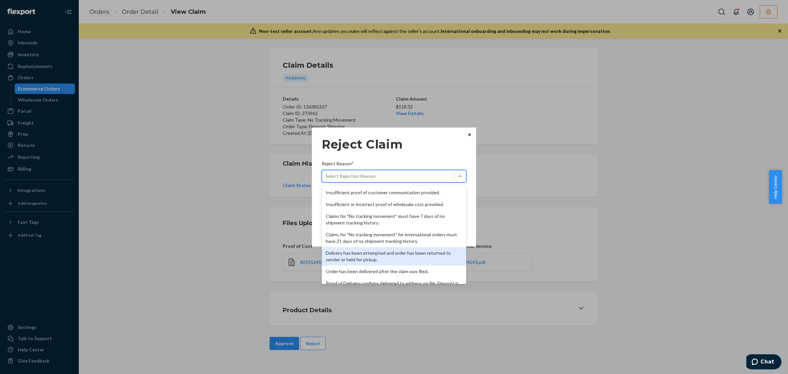
click at [393, 254] on div "Delivery has been attempted and order has been returned to sender or held for p…" at bounding box center [394, 256] width 145 height 18
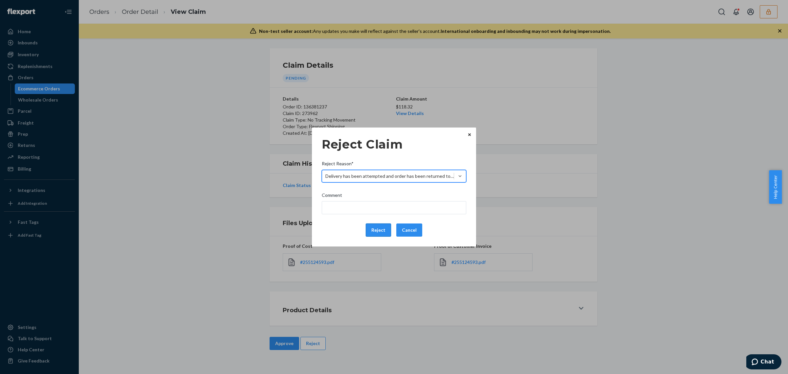
click at [379, 234] on button "Reject" at bounding box center [378, 229] width 25 height 13
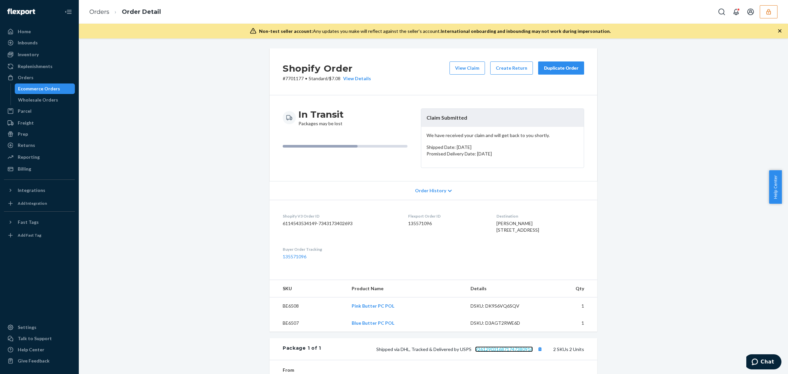
click at [518, 352] on link "9261290316871747380916" at bounding box center [504, 349] width 58 height 6
click at [469, 66] on button "View Claim" at bounding box center [467, 67] width 35 height 13
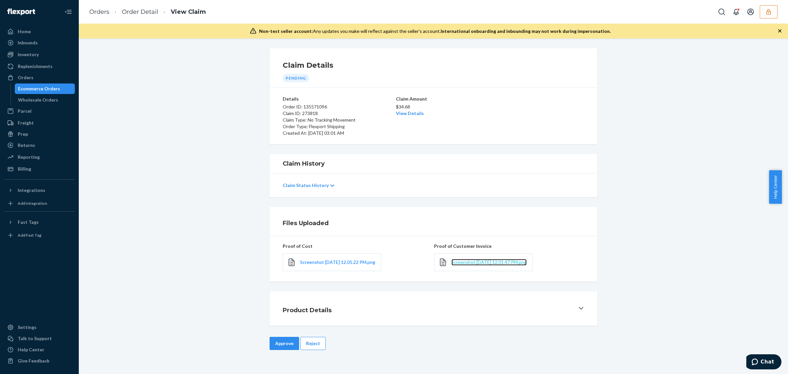
click at [456, 265] on span "Screenshot [DATE] 12.01.47 PM.png" at bounding box center [489, 262] width 75 height 6
click at [289, 345] on button "Approve" at bounding box center [285, 343] width 30 height 13
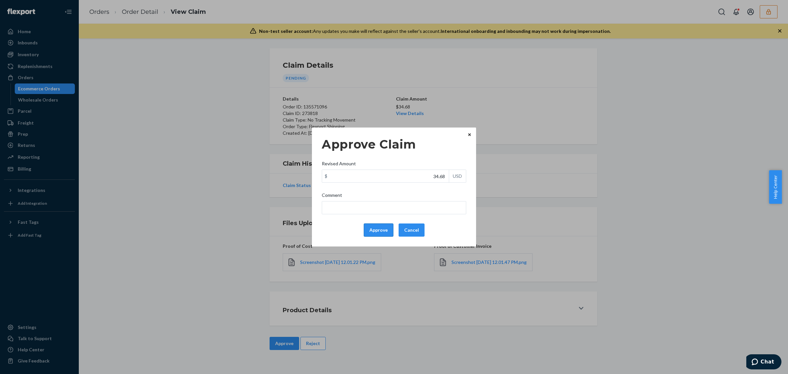
click at [367, 233] on button "Approve" at bounding box center [379, 229] width 30 height 13
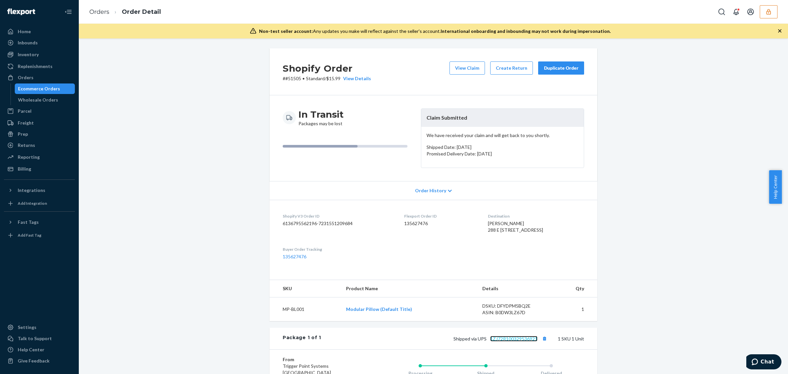
click at [508, 341] on link "1ZJ72R100329536921" at bounding box center [513, 339] width 47 height 6
click at [466, 63] on button "View Claim" at bounding box center [467, 67] width 35 height 13
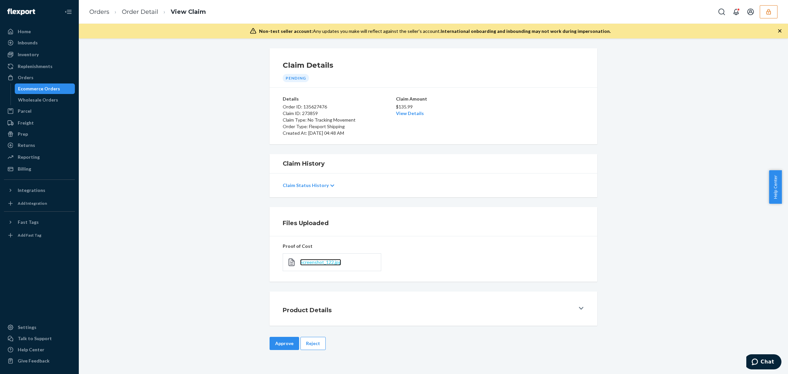
click at [316, 263] on span "Screenshot_122.jpg" at bounding box center [320, 262] width 41 height 6
click at [410, 116] on link "View Details" at bounding box center [410, 113] width 28 height 6
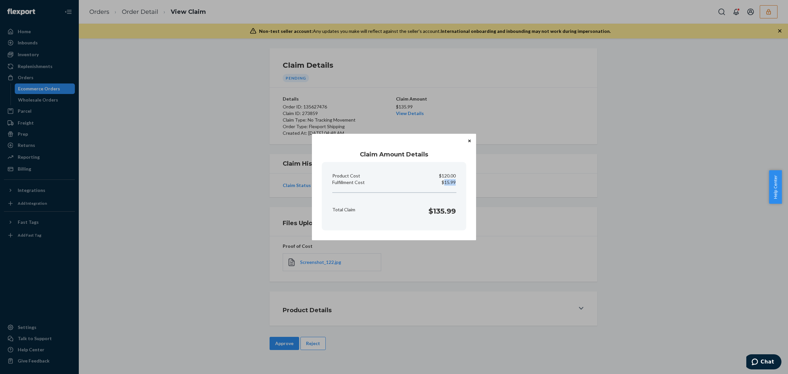
drag, startPoint x: 445, startPoint y: 181, endPoint x: 461, endPoint y: 181, distance: 15.8
click at [461, 181] on section "Product Cost $120.00 Fulfillment Cost $15.99 Total Claim $135.99" at bounding box center [394, 196] width 145 height 68
copy p "15.99"
click at [277, 339] on div "Claim Amount Details Product Cost $120.00 Fulfillment Cost $15.99 Total Claim $…" at bounding box center [394, 187] width 788 height 374
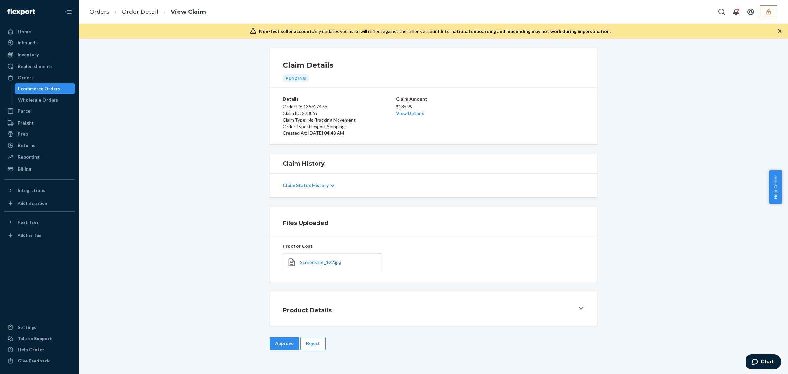
click at [277, 339] on button "Approve" at bounding box center [285, 343] width 30 height 13
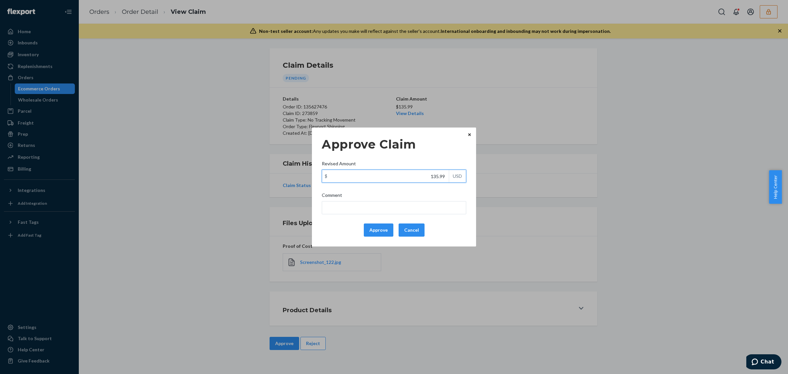
click at [416, 173] on input "135.99" at bounding box center [385, 176] width 127 height 12
paste input "15.99"
type input "115.99"
click at [376, 230] on button "Approve" at bounding box center [379, 229] width 30 height 13
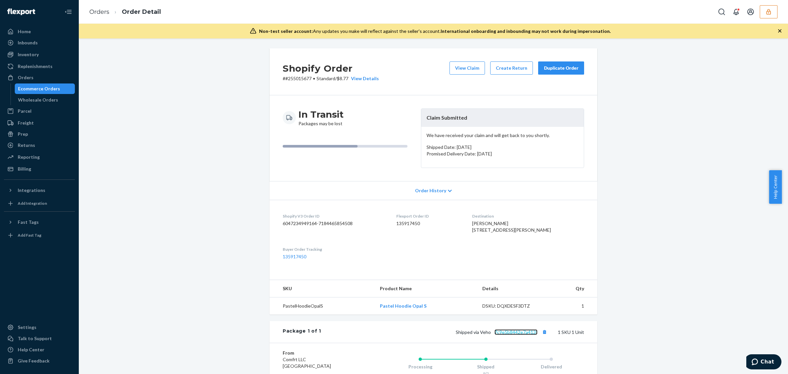
click at [521, 335] on link "7c9e5b8442e7a413f" at bounding box center [516, 332] width 43 height 6
click at [452, 63] on button "View Claim" at bounding box center [467, 67] width 35 height 13
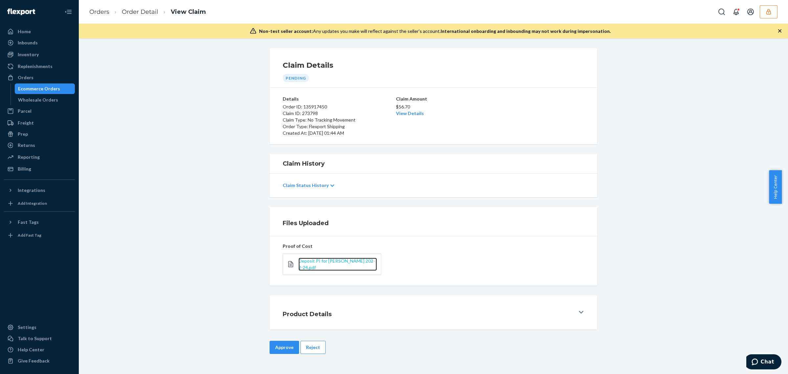
click at [332, 263] on span "Deposit PI for [PERSON_NAME] 202-2-24.pdf" at bounding box center [337, 264] width 77 height 12
click at [403, 109] on p "$56.70" at bounding box center [433, 106] width 75 height 7
click at [403, 114] on link "View Details" at bounding box center [410, 113] width 28 height 6
click at [275, 347] on div "Home Inbounds Shipping Plans Problems Inventory Products Replenishments Orders …" at bounding box center [394, 187] width 788 height 374
click at [275, 347] on button "Approve" at bounding box center [285, 347] width 30 height 13
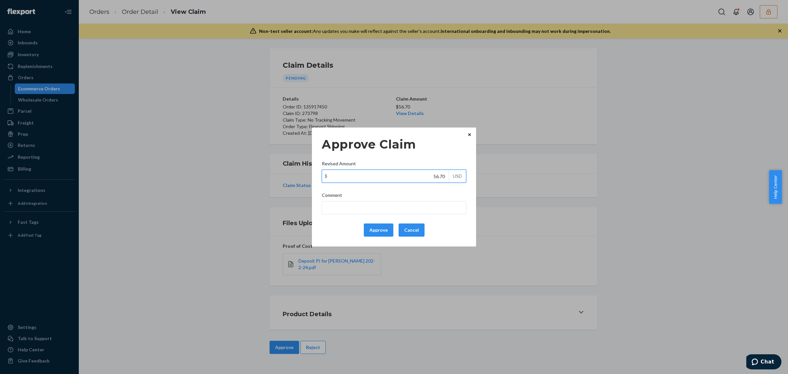
click at [402, 178] on input "56.70" at bounding box center [385, 176] width 127 height 12
paste input "29.3"
type input "29.30"
click at [379, 232] on button "Approve" at bounding box center [379, 229] width 30 height 13
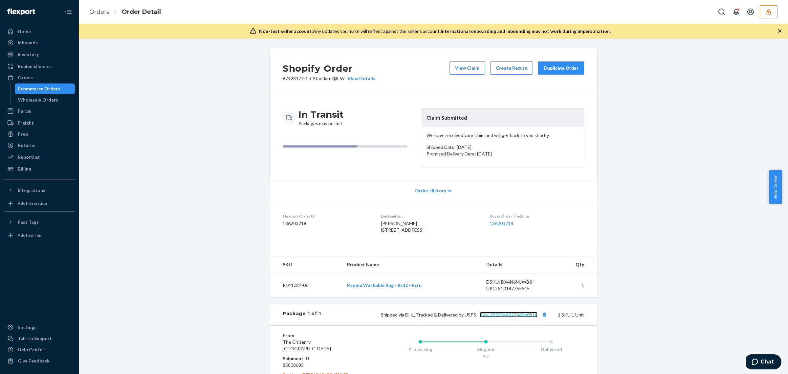
click at [521, 317] on link "9261290304432746060510" at bounding box center [509, 315] width 58 height 6
click at [457, 72] on button "View Claim" at bounding box center [467, 67] width 35 height 13
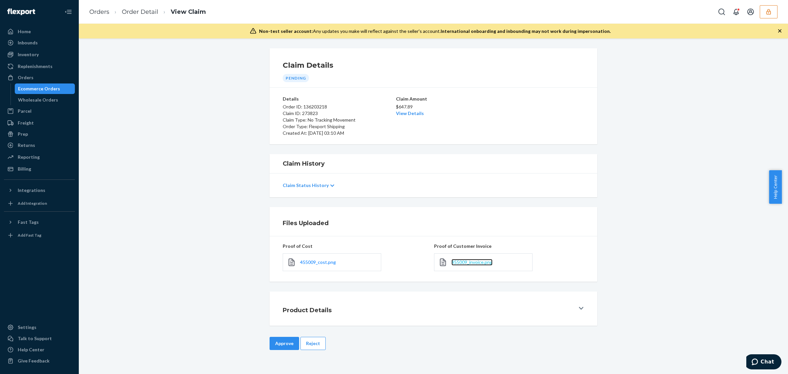
click at [458, 263] on span "455009_invoice.png" at bounding box center [472, 262] width 41 height 6
click at [396, 114] on link "View Details" at bounding box center [410, 113] width 28 height 6
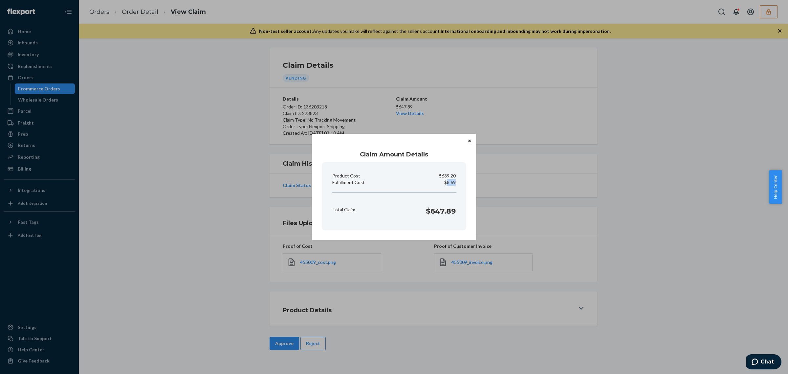
drag, startPoint x: 447, startPoint y: 183, endPoint x: 458, endPoint y: 182, distance: 10.9
click at [458, 182] on div "Fulfillment Cost $8.69" at bounding box center [394, 182] width 129 height 7
copy p "8.69"
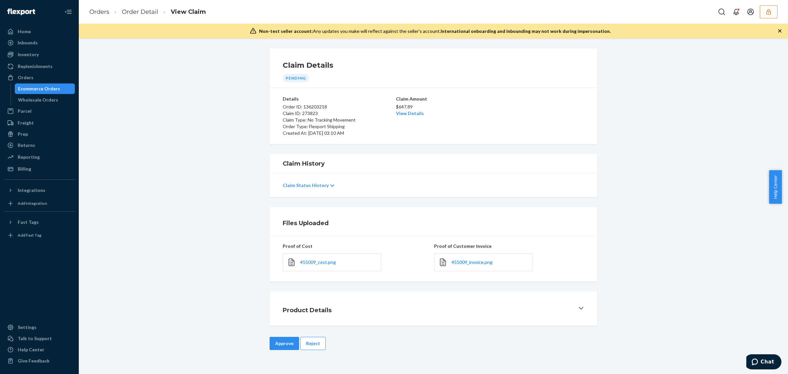
click at [286, 346] on div "Home Inbounds Shipping Plans Problems Inventory Products Replenishments Orders …" at bounding box center [394, 187] width 788 height 374
click at [286, 346] on button "Approve" at bounding box center [285, 343] width 30 height 13
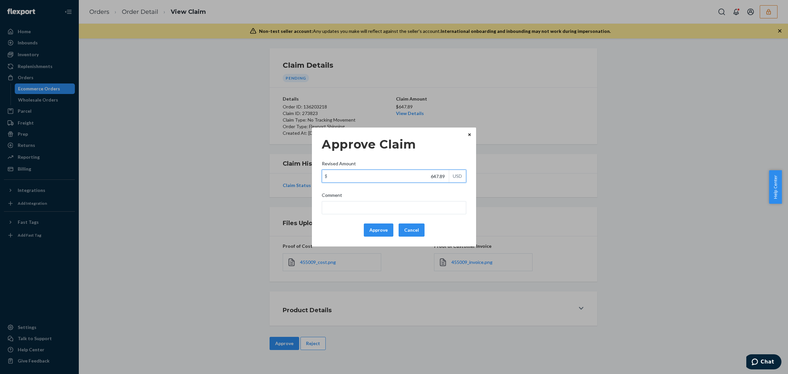
click at [408, 182] on input "647.89" at bounding box center [385, 176] width 127 height 12
paste input "8.69"
type input "108.69"
click at [385, 227] on button "Approve" at bounding box center [379, 229] width 30 height 13
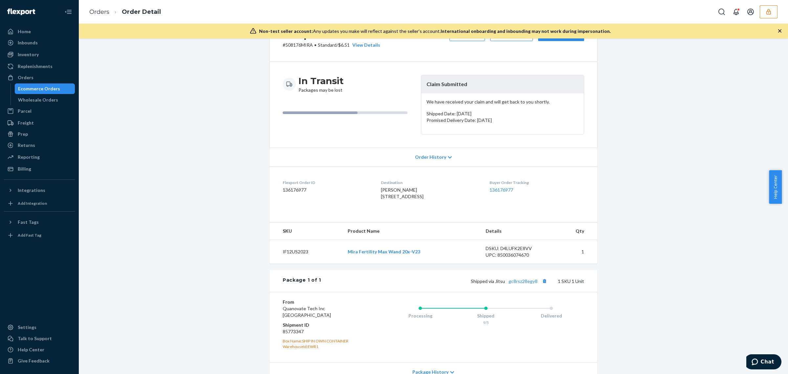
scroll to position [36, 0]
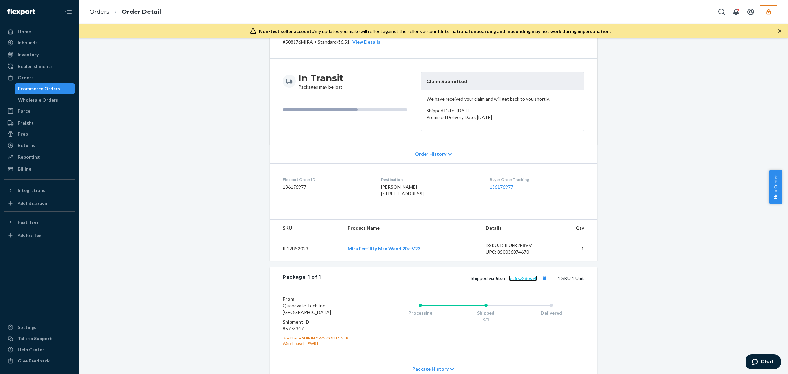
click at [522, 281] on link "gc8rsz28egy8" at bounding box center [523, 278] width 29 height 6
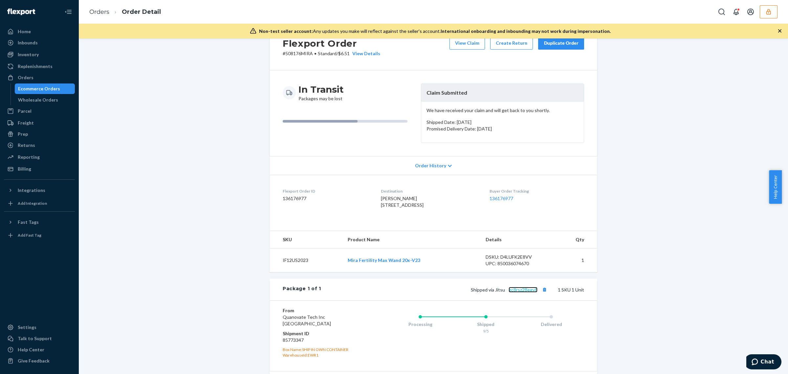
scroll to position [0, 0]
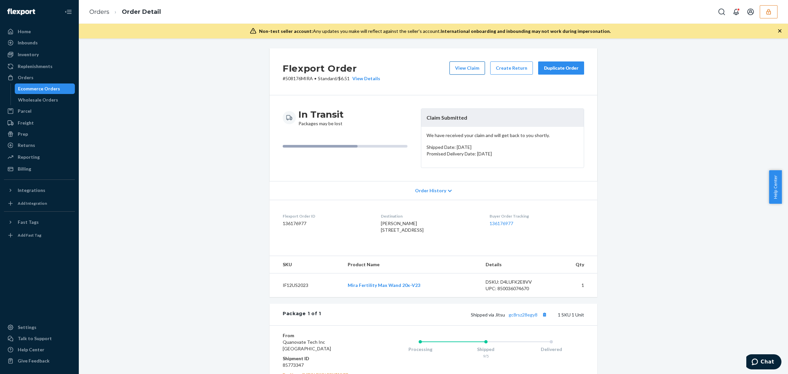
click at [467, 70] on button "View Claim" at bounding box center [467, 67] width 35 height 13
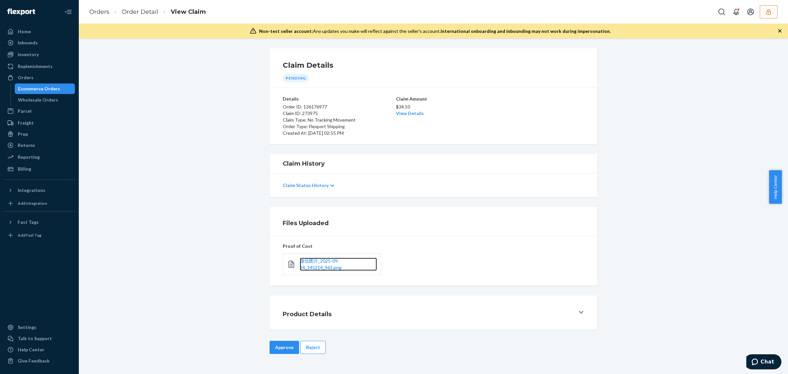
drag, startPoint x: 322, startPoint y: 268, endPoint x: 373, endPoint y: 195, distance: 89.7
click at [322, 268] on span "微信图片_2025-09-24_145214_961.png" at bounding box center [321, 264] width 42 height 12
click at [286, 347] on button "Approve" at bounding box center [285, 347] width 30 height 13
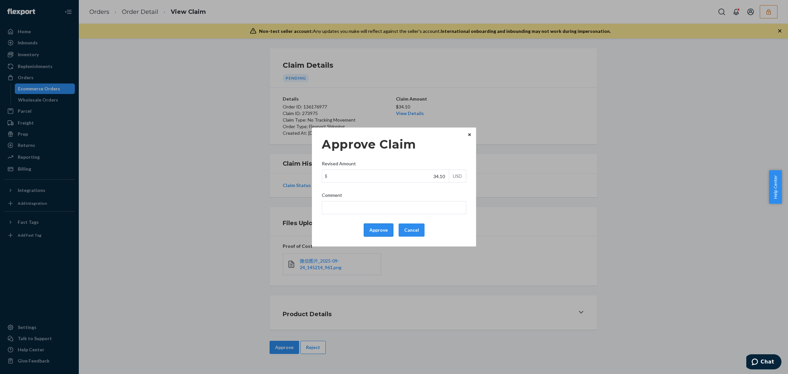
click at [373, 234] on button "Approve" at bounding box center [379, 229] width 30 height 13
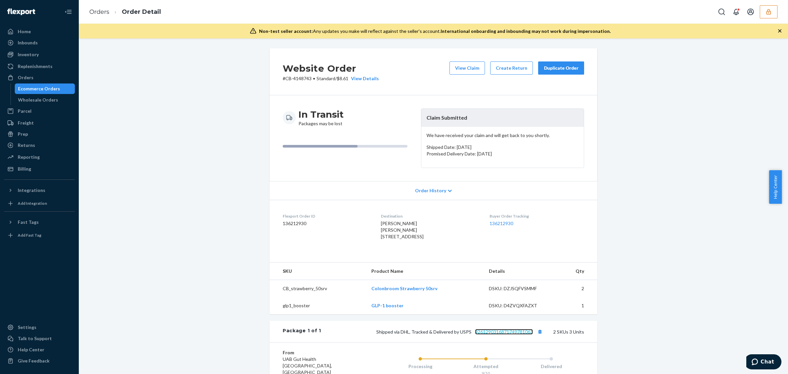
click at [493, 334] on link "9261290316871749781063" at bounding box center [504, 332] width 58 height 6
click at [474, 67] on button "View Claim" at bounding box center [467, 67] width 35 height 13
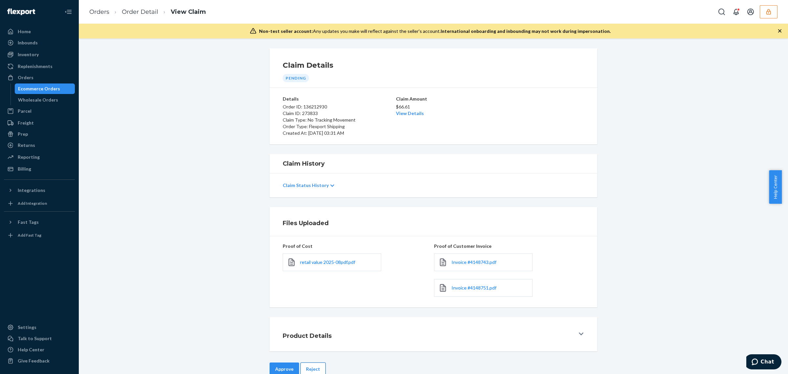
click at [311, 372] on button "Reject" at bounding box center [313, 368] width 25 height 13
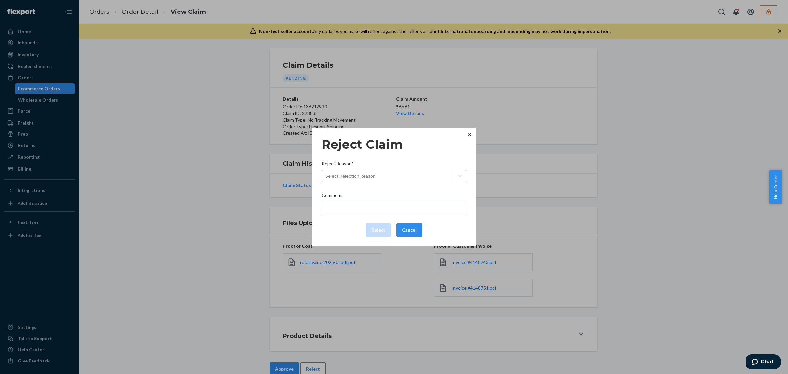
click at [448, 177] on div "Select Rejection Reason" at bounding box center [388, 176] width 132 height 11
click at [326, 177] on input "Reject Reason* Select Rejection Reason" at bounding box center [326, 176] width 1 height 7
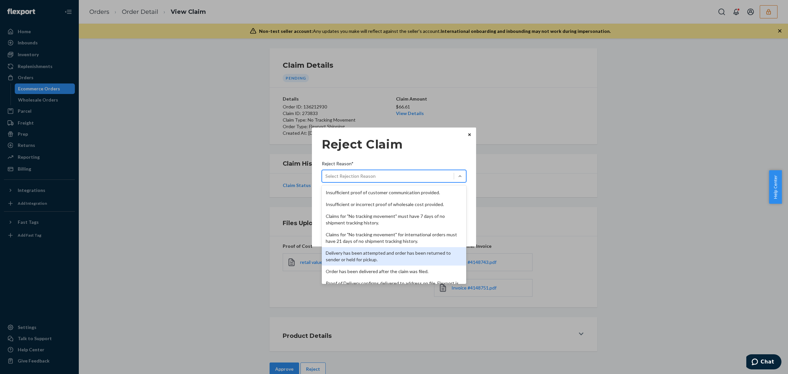
click at [434, 252] on div "Delivery has been attempted and order has been returned to sender or held for p…" at bounding box center [394, 256] width 145 height 18
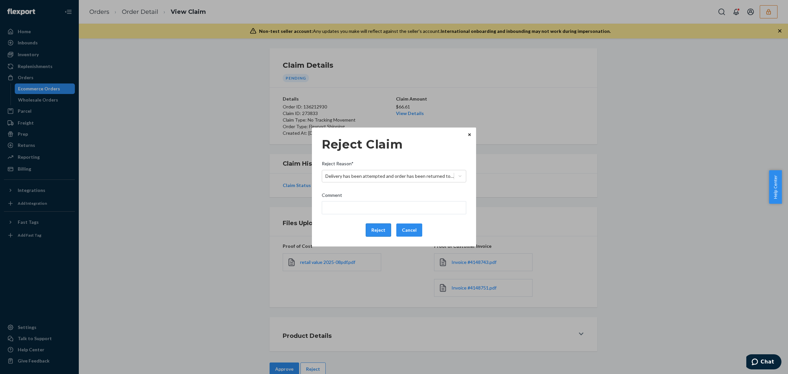
click at [382, 229] on button "Reject" at bounding box center [378, 229] width 25 height 13
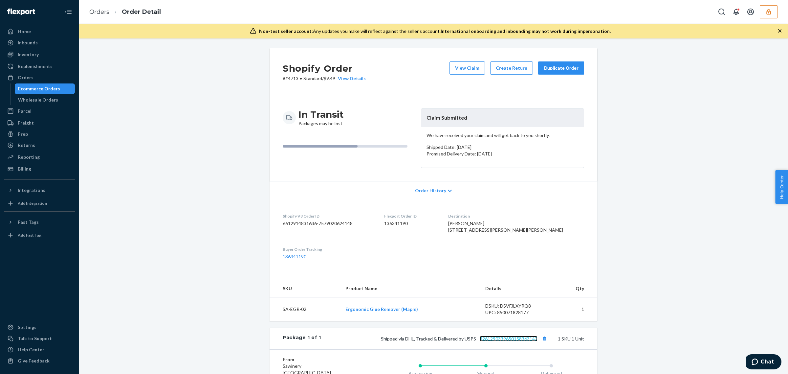
click at [504, 341] on link "9261290339650158363142" at bounding box center [509, 339] width 58 height 6
click at [459, 70] on button "View Claim" at bounding box center [467, 67] width 35 height 13
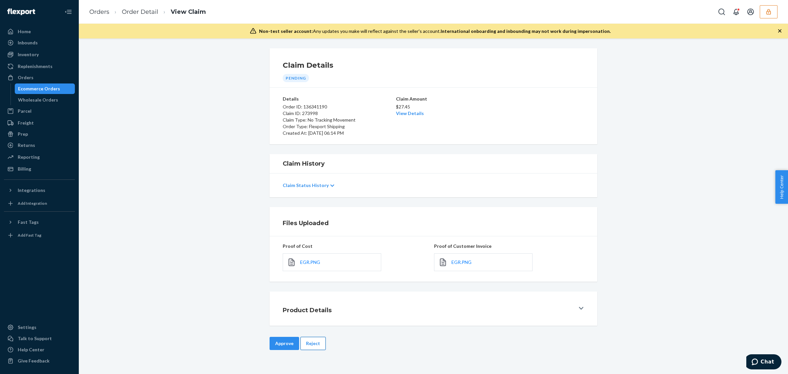
click at [316, 342] on button "Reject" at bounding box center [313, 343] width 25 height 13
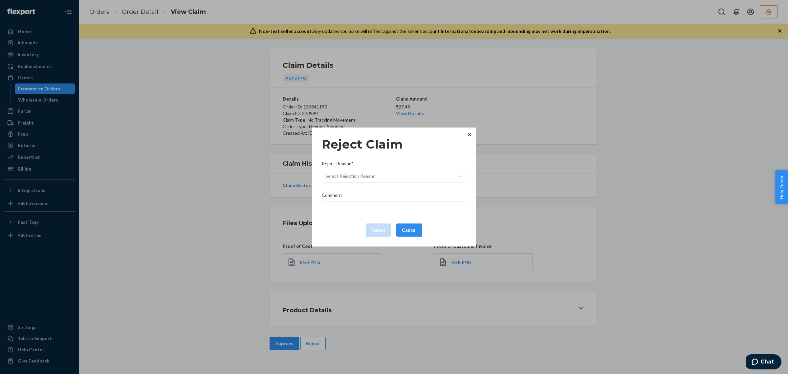
click at [399, 177] on div "Select Rejection Reason" at bounding box center [388, 176] width 132 height 11
click at [326, 177] on input "Reject Reason* Select Rejection Reason" at bounding box center [326, 176] width 1 height 7
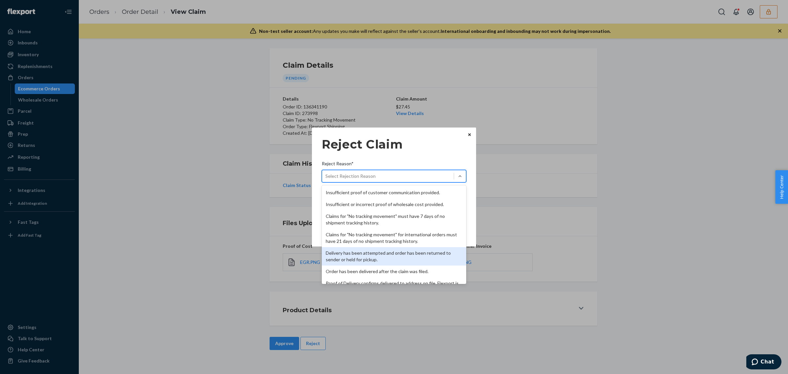
click at [394, 253] on div "Delivery has been attempted and order has been returned to sender or held for p…" at bounding box center [394, 256] width 145 height 18
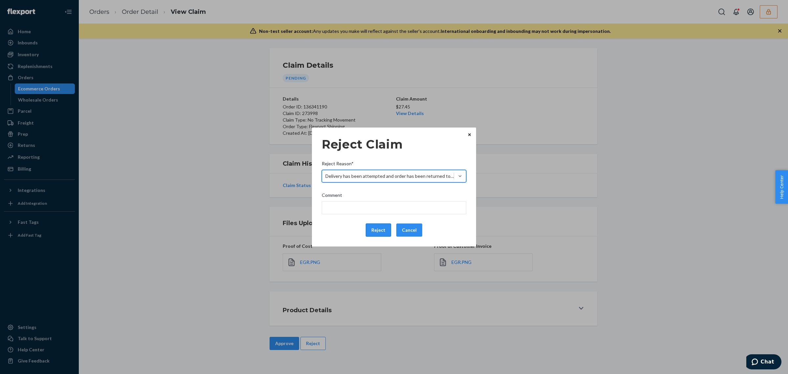
click at [380, 228] on button "Reject" at bounding box center [378, 229] width 25 height 13
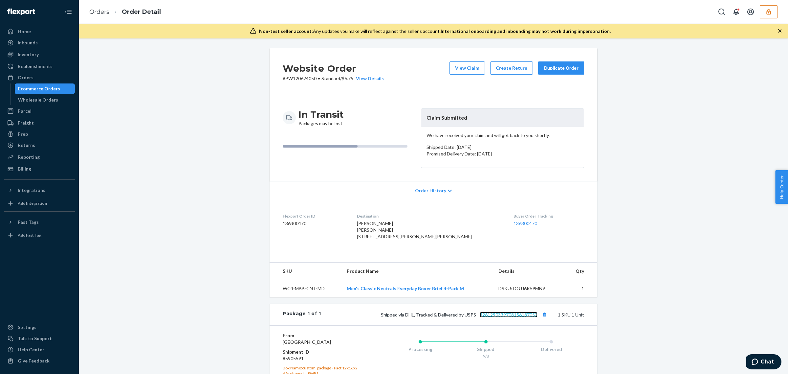
click at [497, 317] on link "9261290339708156187052" at bounding box center [509, 315] width 58 height 6
click at [458, 71] on button "View Claim" at bounding box center [467, 67] width 35 height 13
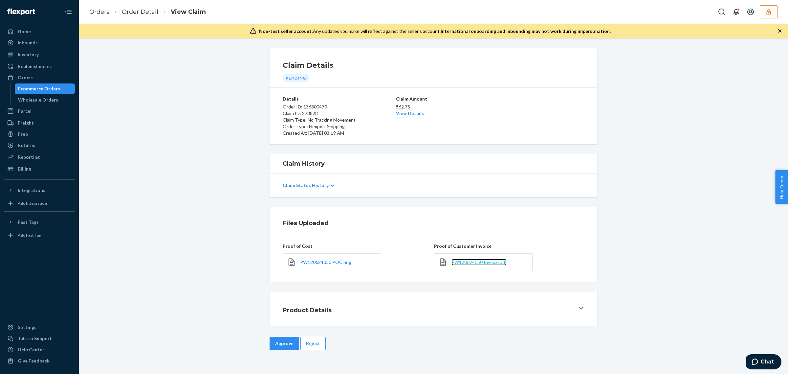
click at [470, 263] on span "PW120624050 Invoice.pdf" at bounding box center [479, 262] width 55 height 6
click at [399, 116] on div "$62.75 View Details" at bounding box center [433, 109] width 75 height 14
click at [399, 113] on link "View Details" at bounding box center [410, 113] width 28 height 6
click at [274, 342] on div "Home Inbounds Shipping Plans Problems Inventory Products Replenishments Orders …" at bounding box center [394, 187] width 788 height 374
click at [274, 342] on button "Approve" at bounding box center [285, 343] width 30 height 13
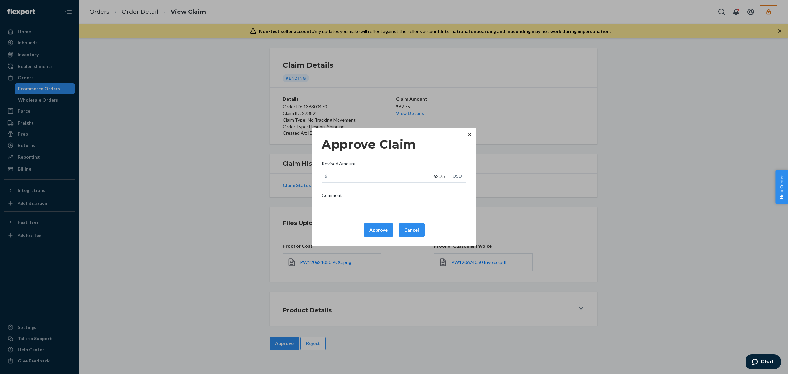
click at [396, 167] on div "Revised Amount" at bounding box center [394, 164] width 145 height 9
click at [396, 170] on input "62.75" at bounding box center [385, 176] width 127 height 12
click at [398, 175] on input "62.75" at bounding box center [385, 176] width 127 height 12
paste input "29.1"
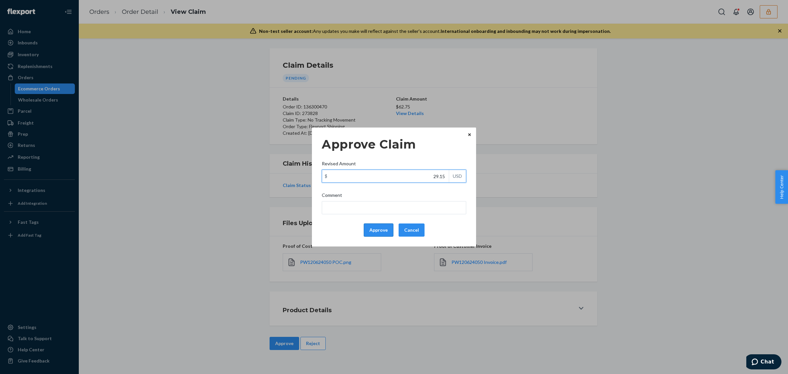
type input "29.15"
click at [382, 225] on button "Approve" at bounding box center [379, 229] width 30 height 13
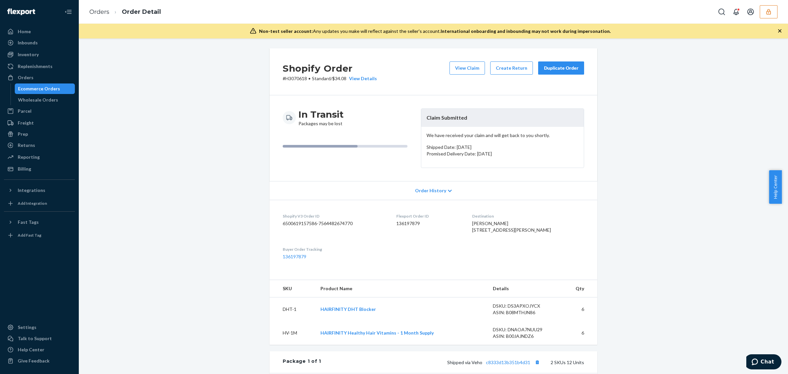
scroll to position [115, 0]
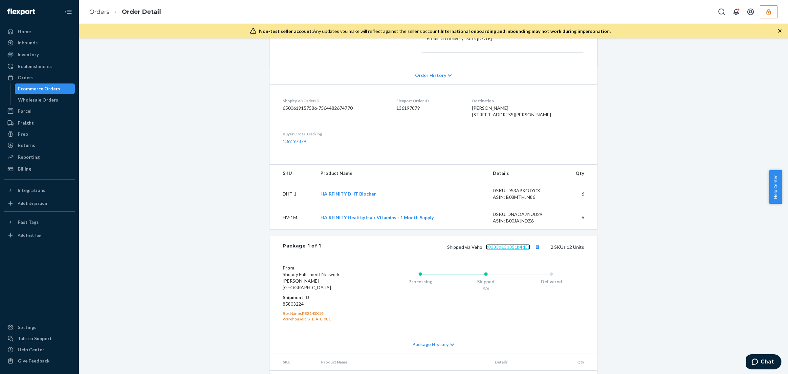
click at [505, 250] on link "c8333d13b351b4d31" at bounding box center [508, 247] width 44 height 6
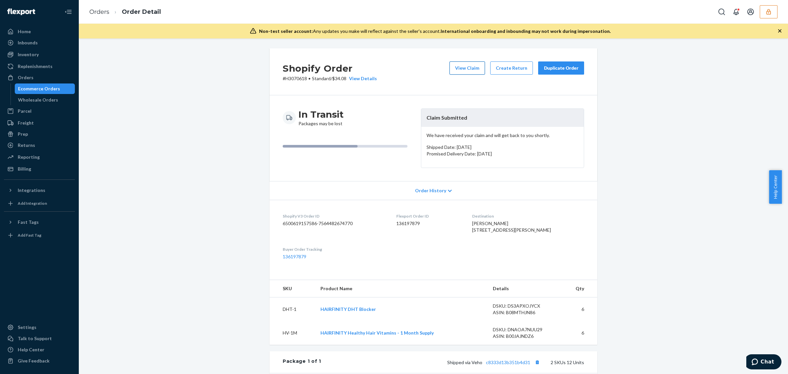
click at [466, 70] on button "View Claim" at bounding box center [467, 67] width 35 height 13
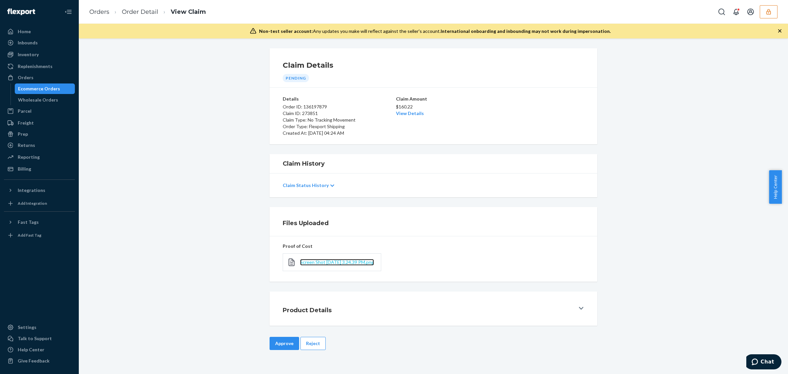
click at [334, 259] on span "Screen Shot 2025-09-23 at 3.24.39 PM.png" at bounding box center [337, 262] width 74 height 6
drag, startPoint x: 398, startPoint y: 118, endPoint x: 399, endPoint y: 111, distance: 7.7
click at [398, 114] on div "Claim Amount $160.22 View Details" at bounding box center [433, 116] width 75 height 41
click at [399, 110] on link "View Details" at bounding box center [410, 113] width 28 height 6
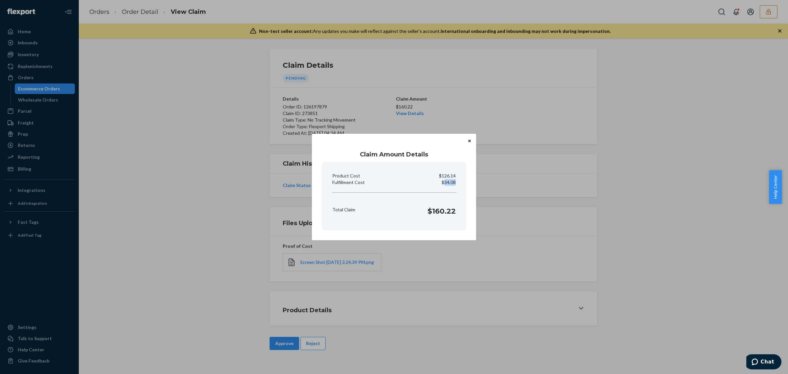
drag, startPoint x: 444, startPoint y: 182, endPoint x: 465, endPoint y: 186, distance: 21.3
click at [465, 186] on section "Product Cost $126.14 Fulfillment Cost $34.08 Total Claim $160.22" at bounding box center [394, 196] width 145 height 68
copy p "34.08"
click at [352, 338] on div "Claim Amount Details Product Cost $126.14 Fulfillment Cost $34.08 Total Claim $…" at bounding box center [394, 187] width 788 height 374
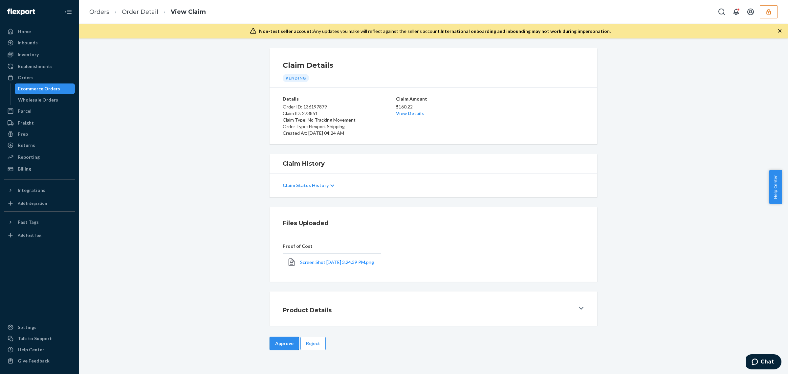
click at [271, 344] on button "Approve" at bounding box center [285, 343] width 30 height 13
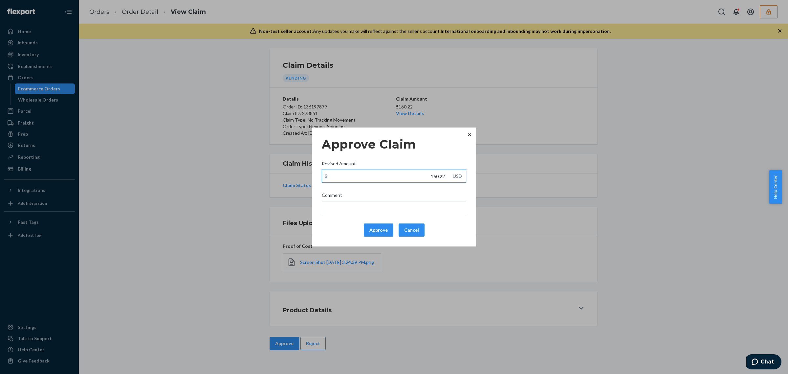
click at [381, 178] on input "160.22" at bounding box center [385, 176] width 127 height 12
paste input "34.08"
type input "134.08"
click at [380, 230] on button "Approve" at bounding box center [379, 229] width 30 height 13
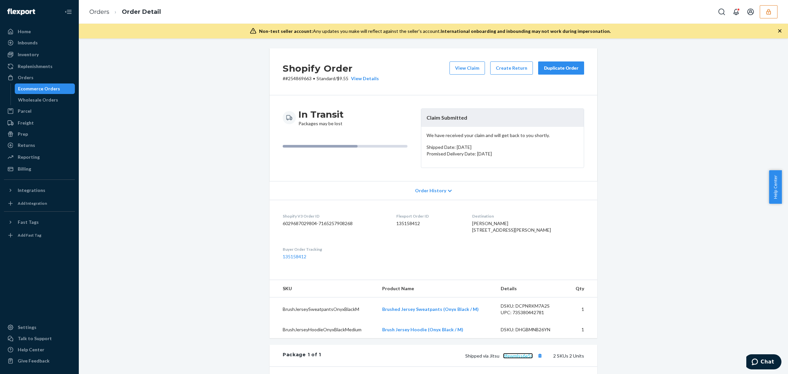
click at [520, 358] on link "dfewmlss6e5s" at bounding box center [518, 356] width 30 height 6
click at [461, 71] on button "View Claim" at bounding box center [467, 67] width 35 height 13
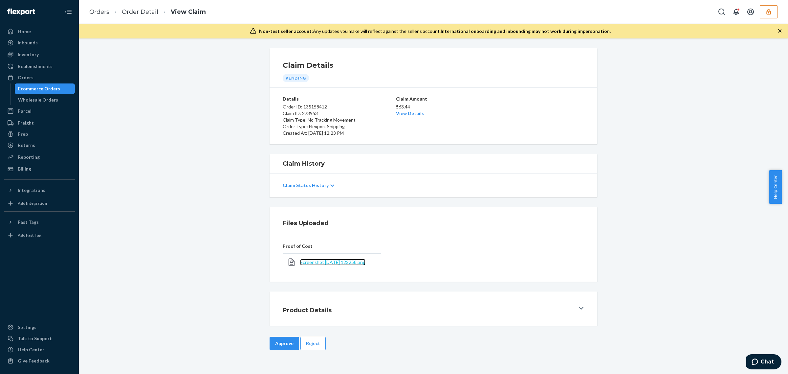
click at [347, 261] on span "Screenshot 2025-09-24 122258.png" at bounding box center [332, 262] width 65 height 6
click at [407, 114] on link "View Details" at bounding box center [410, 113] width 28 height 6
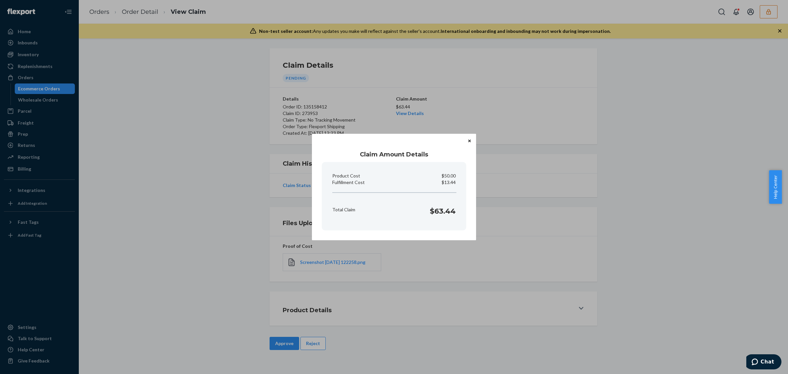
drag, startPoint x: 135, startPoint y: 48, endPoint x: 126, endPoint y: 26, distance: 23.9
click at [134, 45] on div "Claim Amount Details Product Cost $50.00 Fulfillment Cost $13.44 Total Claim $6…" at bounding box center [394, 187] width 788 height 374
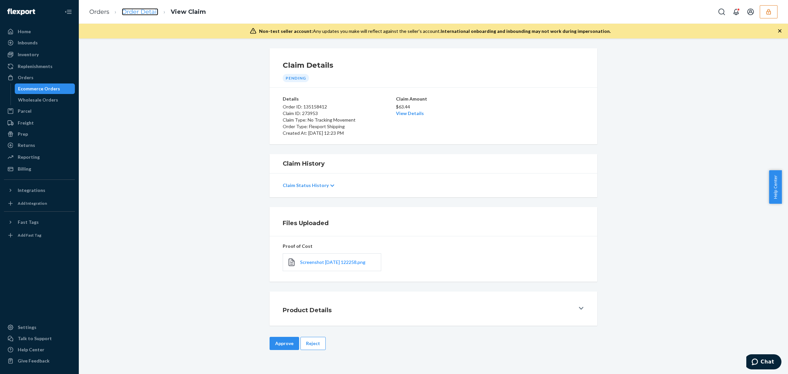
click at [132, 10] on link "Order Detail" at bounding box center [140, 11] width 36 height 7
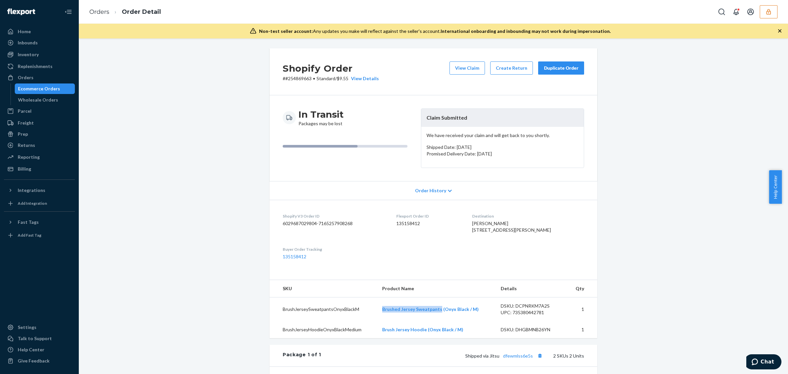
drag, startPoint x: 378, startPoint y: 328, endPoint x: 438, endPoint y: 331, distance: 59.5
click at [438, 321] on td "Brushed Jersey Sweatpants (Onyx Black / M)" at bounding box center [436, 309] width 118 height 24
click at [464, 67] on button "View Claim" at bounding box center [467, 67] width 35 height 13
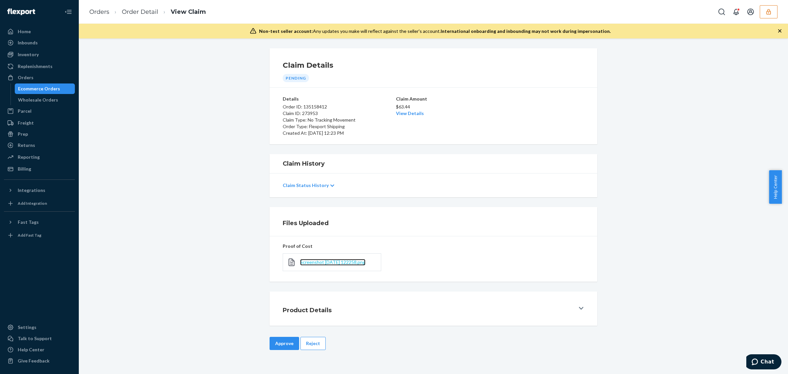
click at [319, 260] on span "Screenshot 2025-09-24 122258.png" at bounding box center [332, 262] width 65 height 6
click at [400, 112] on link "View Details" at bounding box center [410, 113] width 28 height 6
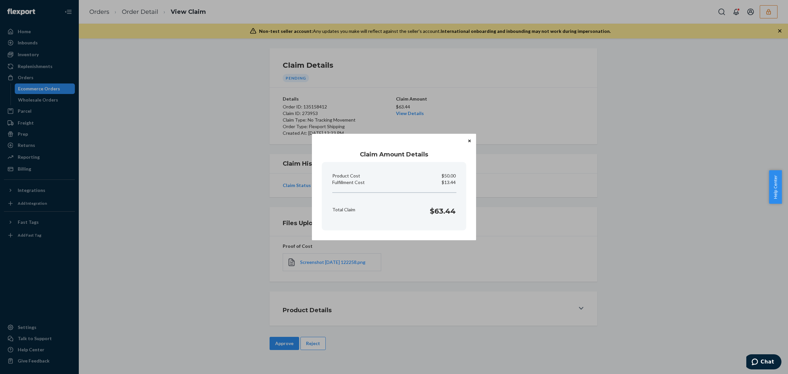
click at [510, 366] on div "Claim Amount Details Product Cost $50.00 Fulfillment Cost $13.44 Total Claim $6…" at bounding box center [394, 187] width 788 height 374
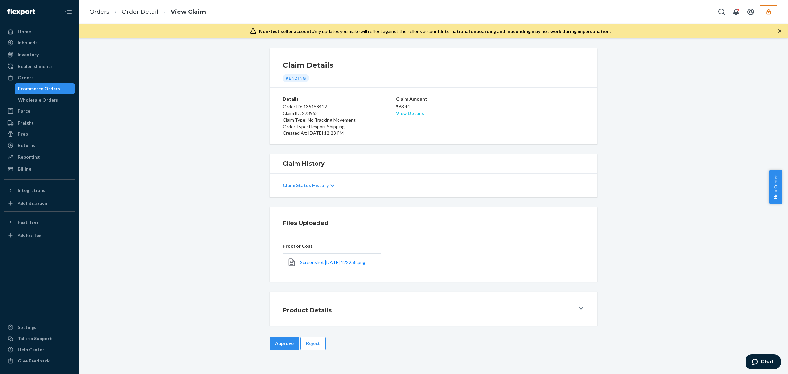
click at [402, 113] on link "View Details" at bounding box center [410, 113] width 28 height 6
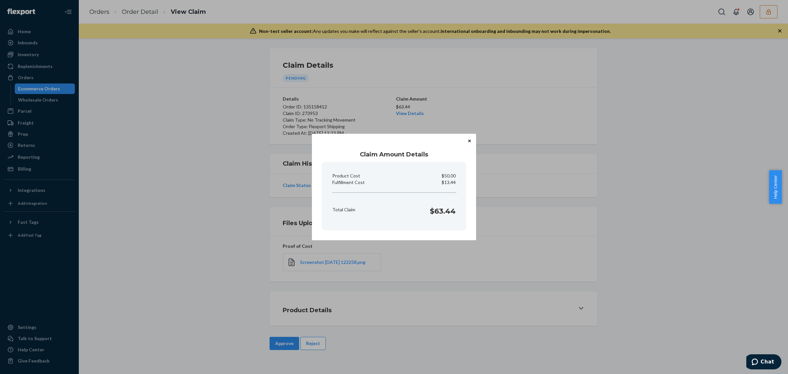
click at [422, 266] on div "Claim Amount Details Product Cost $50.00 Fulfillment Cost $13.44 Total Claim $6…" at bounding box center [394, 187] width 788 height 374
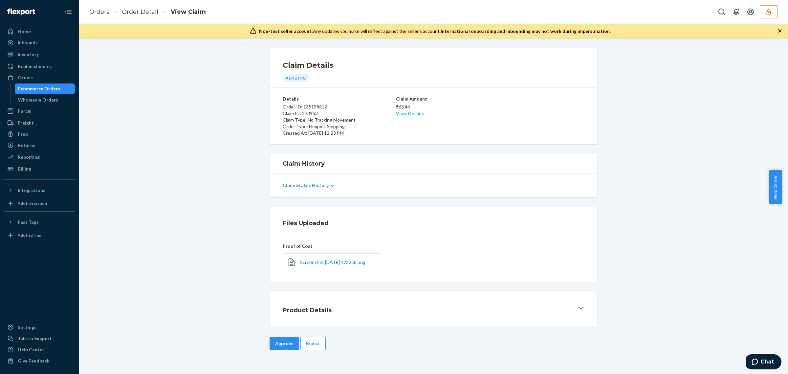
click at [407, 112] on link "View Details" at bounding box center [410, 113] width 28 height 6
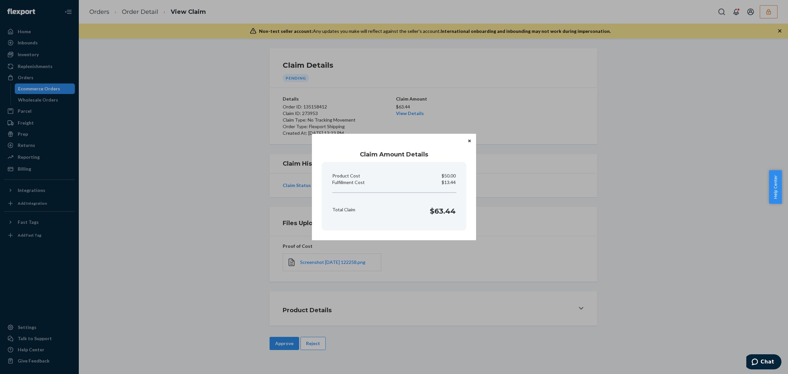
click at [355, 317] on div "Claim Amount Details Product Cost $50.00 Fulfillment Cost $13.44 Total Claim $6…" at bounding box center [394, 187] width 788 height 374
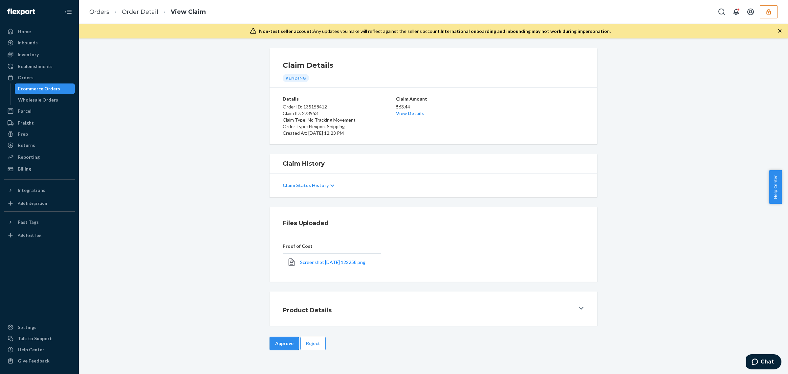
click at [286, 344] on button "Approve" at bounding box center [285, 343] width 30 height 13
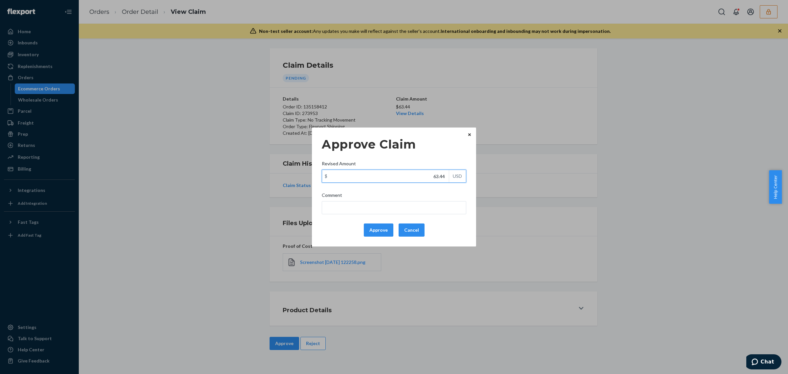
click at [414, 176] on input "63.44" at bounding box center [385, 176] width 127 height 12
paste input "7.0"
type input "67.04"
click at [384, 229] on button "Approve" at bounding box center [379, 229] width 30 height 13
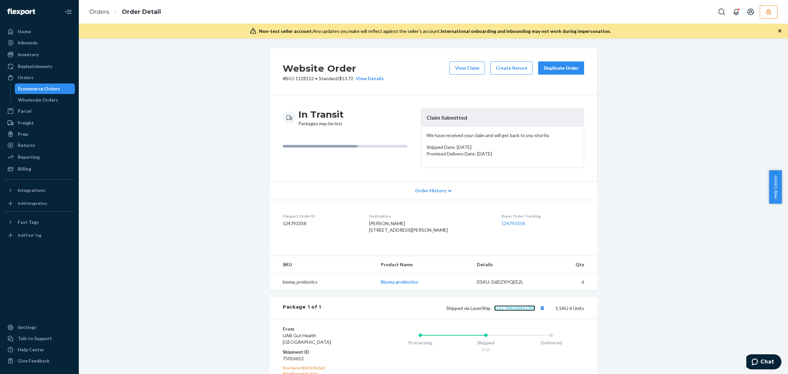
click at [507, 311] on link "1LSCYM1004S27FE" at bounding box center [514, 308] width 41 height 6
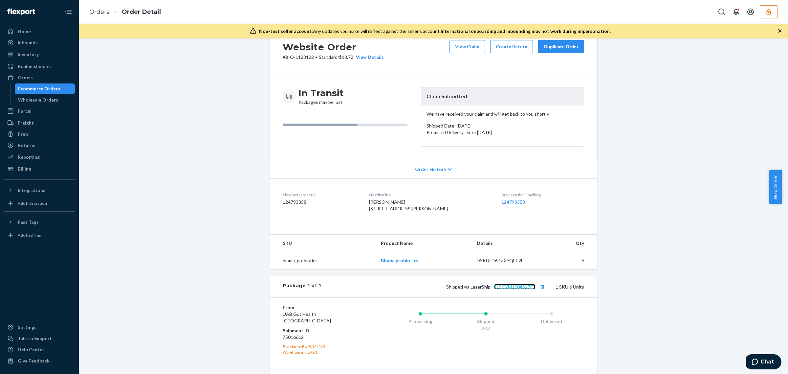
scroll to position [18, 0]
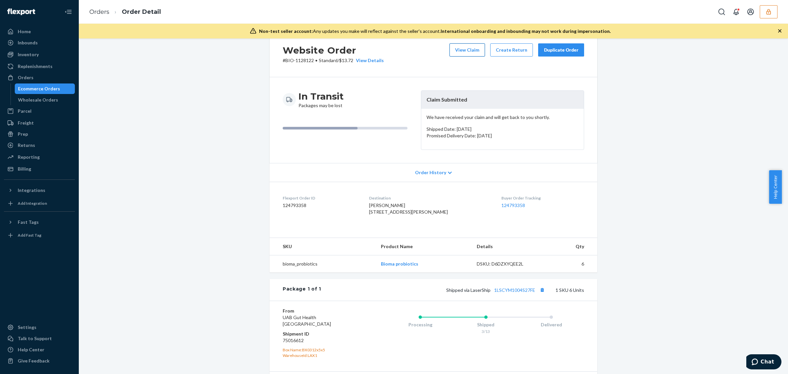
click at [458, 53] on button "View Claim" at bounding box center [467, 49] width 35 height 13
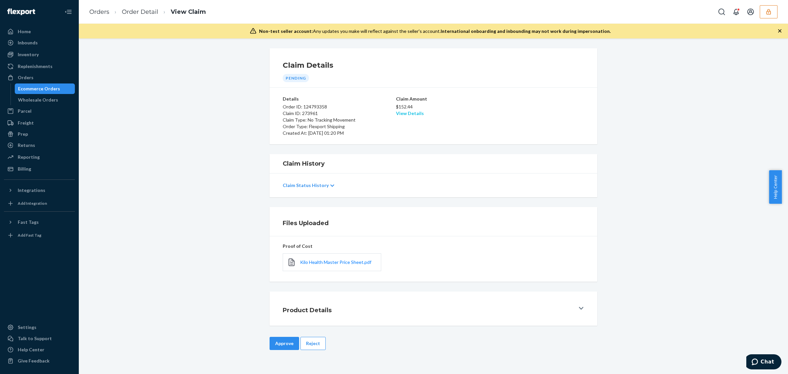
click at [408, 114] on link "View Details" at bounding box center [410, 113] width 28 height 6
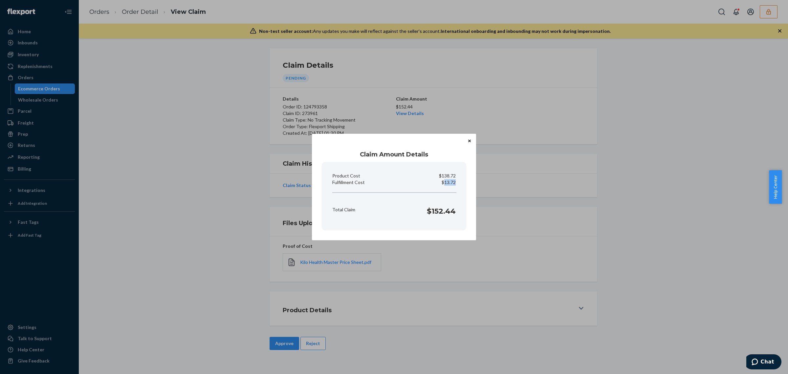
drag, startPoint x: 445, startPoint y: 183, endPoint x: 459, endPoint y: 182, distance: 13.8
click at [459, 182] on section "Product Cost $138.72 Fulfillment Cost $13.72 Total Claim $152.44" at bounding box center [394, 196] width 145 height 68
copy p "13.72"
click at [281, 342] on div "Claim Amount Details Product Cost $138.72 Fulfillment Cost $13.72 Total Claim $…" at bounding box center [394, 187] width 788 height 374
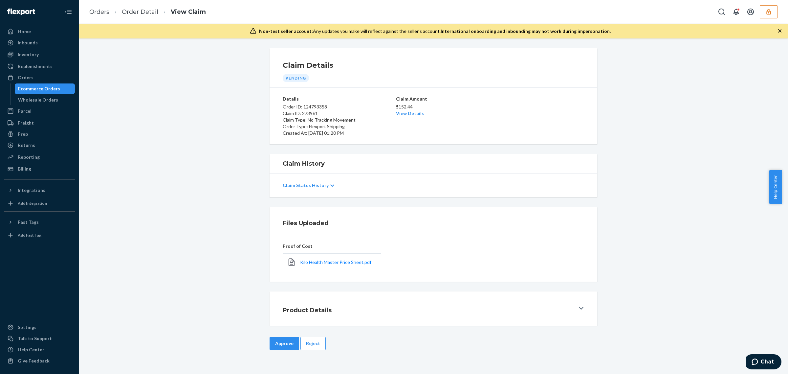
click at [281, 342] on button "Approve" at bounding box center [285, 343] width 30 height 13
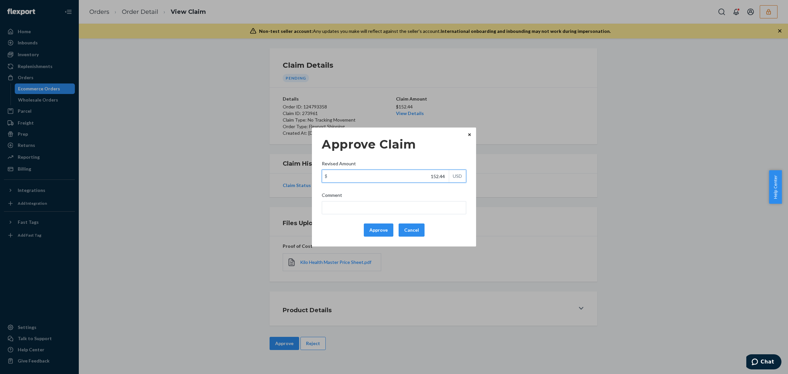
click at [395, 173] on input "152.44" at bounding box center [385, 176] width 127 height 12
paste input "13.72"
type input "113.72"
click at [383, 229] on button "Approve" at bounding box center [379, 229] width 30 height 13
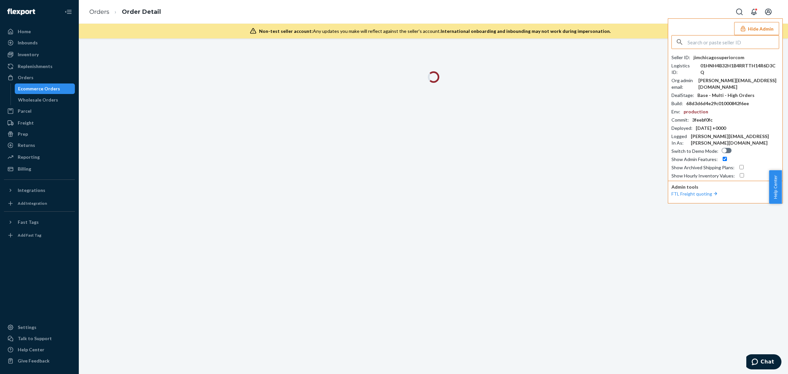
click at [735, 40] on input "text" at bounding box center [733, 41] width 91 height 13
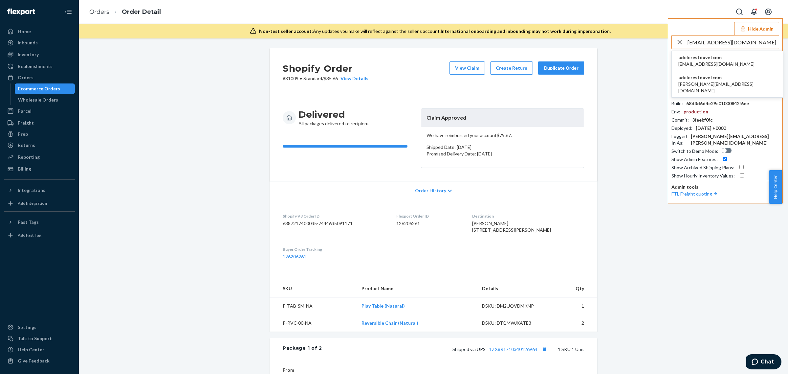
type input "[EMAIL_ADDRESS][DOMAIN_NAME]"
click at [719, 62] on li "adelerestduvetcom [EMAIL_ADDRESS][DOMAIN_NAME]" at bounding box center [727, 61] width 111 height 20
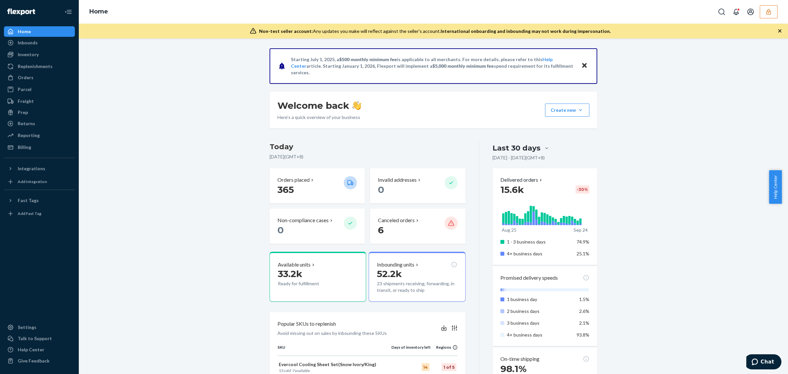
click at [766, 10] on icon "button" at bounding box center [769, 12] width 7 height 7
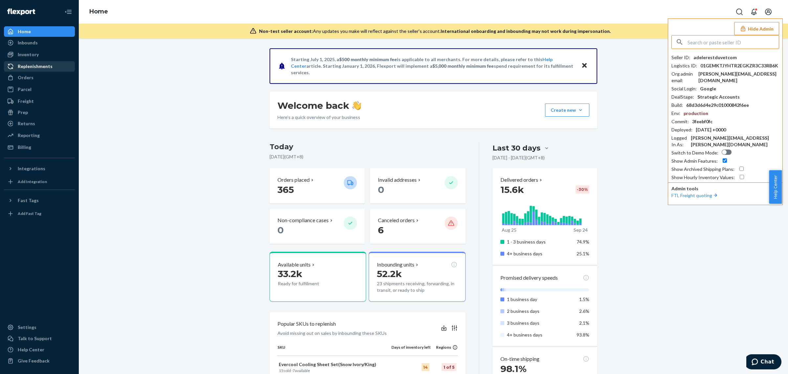
drag, startPoint x: 44, startPoint y: 75, endPoint x: 70, endPoint y: 64, distance: 28.3
click at [44, 75] on div "Orders" at bounding box center [40, 77] width 70 height 9
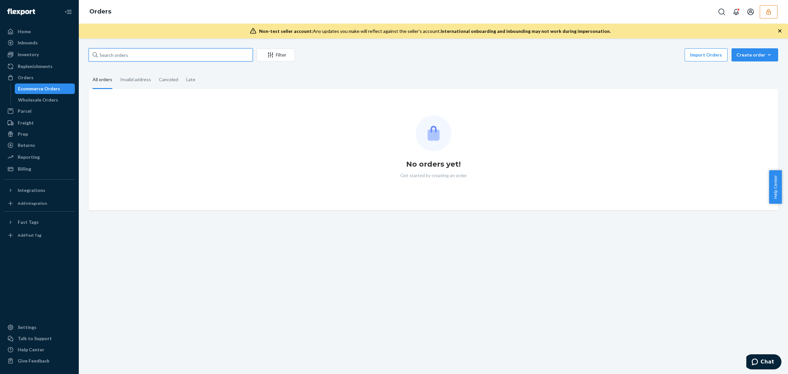
click at [111, 50] on input "text" at bounding box center [171, 54] width 164 height 13
paste input "134556438"
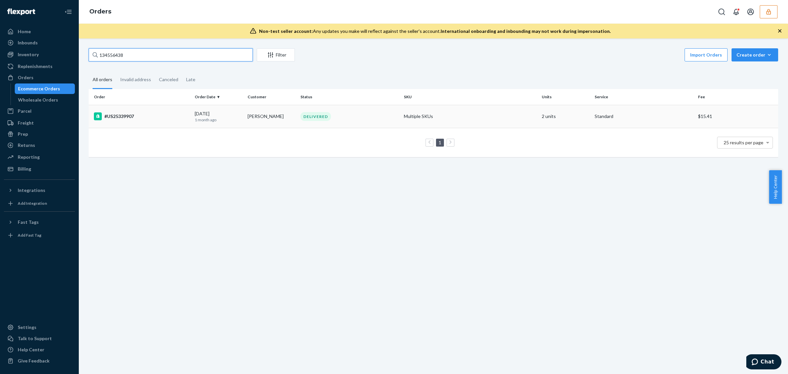
type input "134556438"
click at [140, 115] on div "#US25339907" at bounding box center [142, 116] width 96 height 8
